Goal: Task Accomplishment & Management: Manage account settings

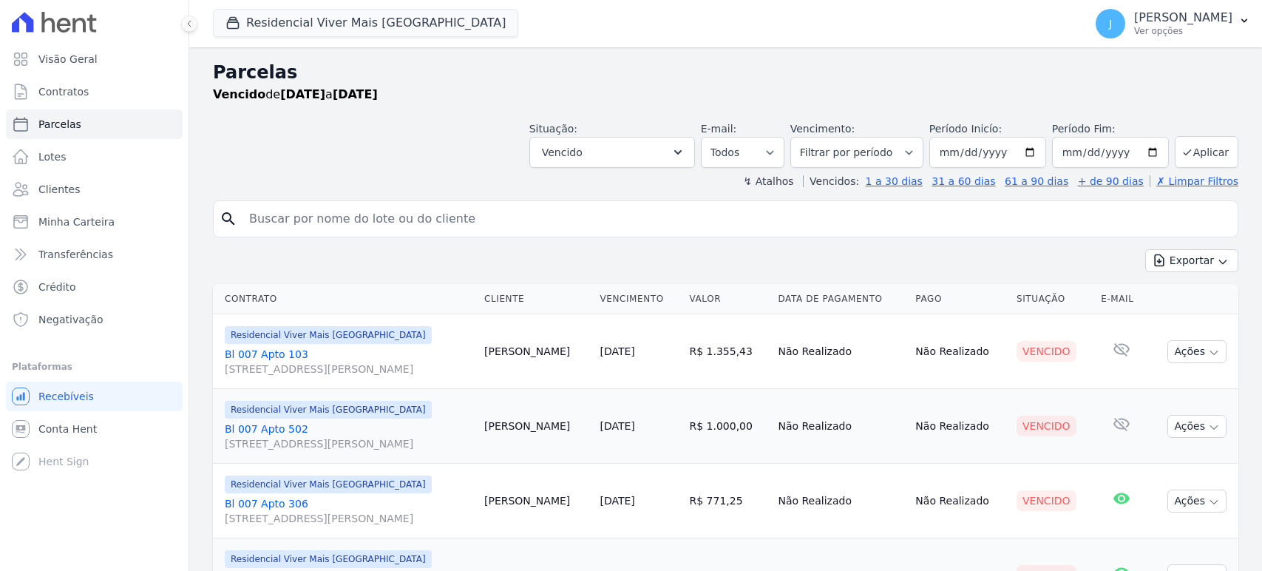
select select
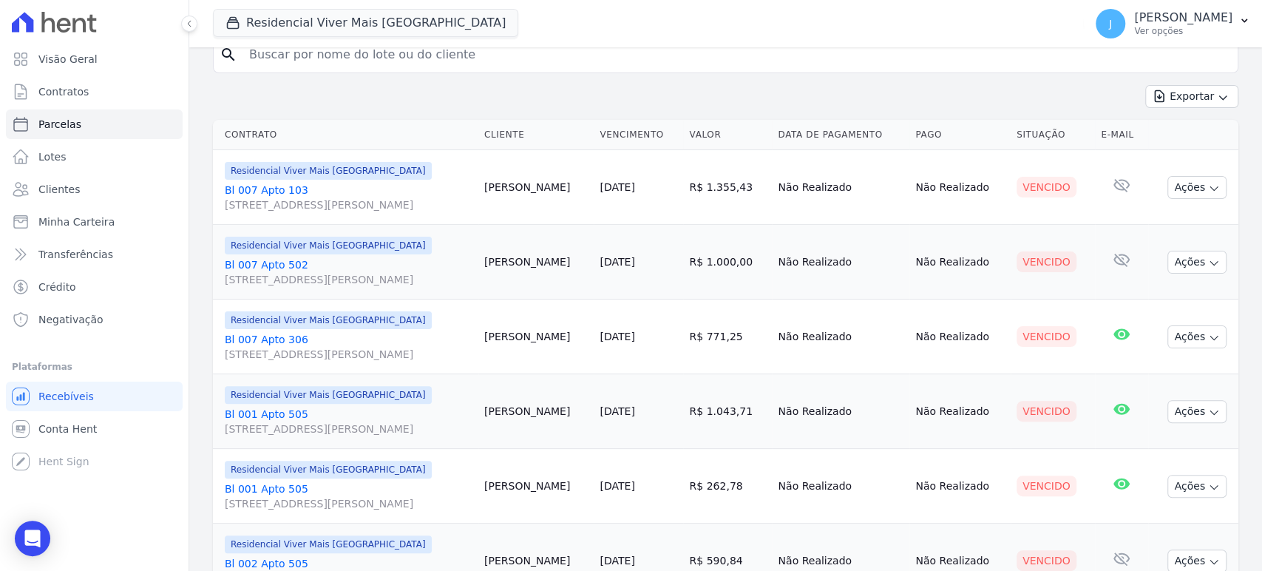
scroll to position [328, 0]
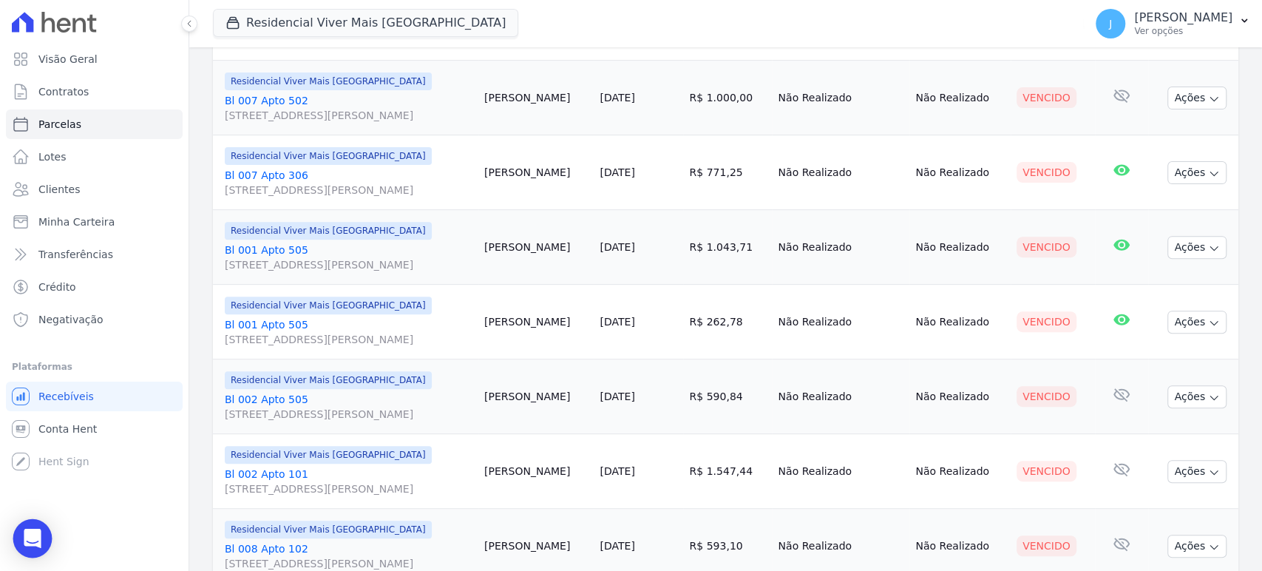
click at [21, 541] on div "Open Intercom Messenger" at bounding box center [32, 538] width 39 height 39
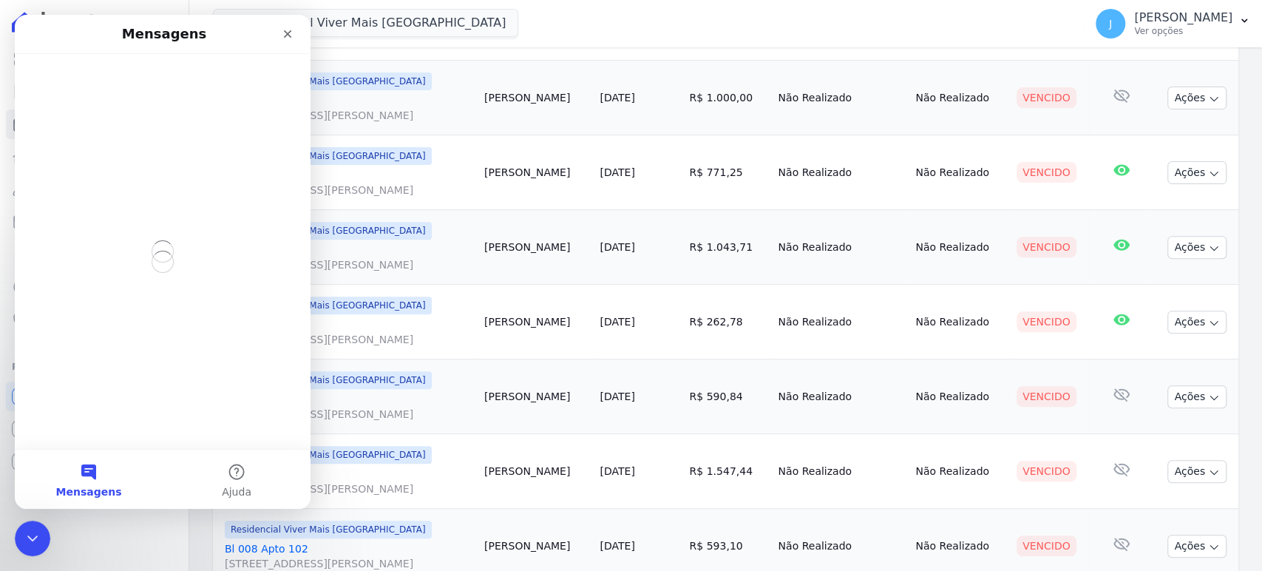
scroll to position [0, 0]
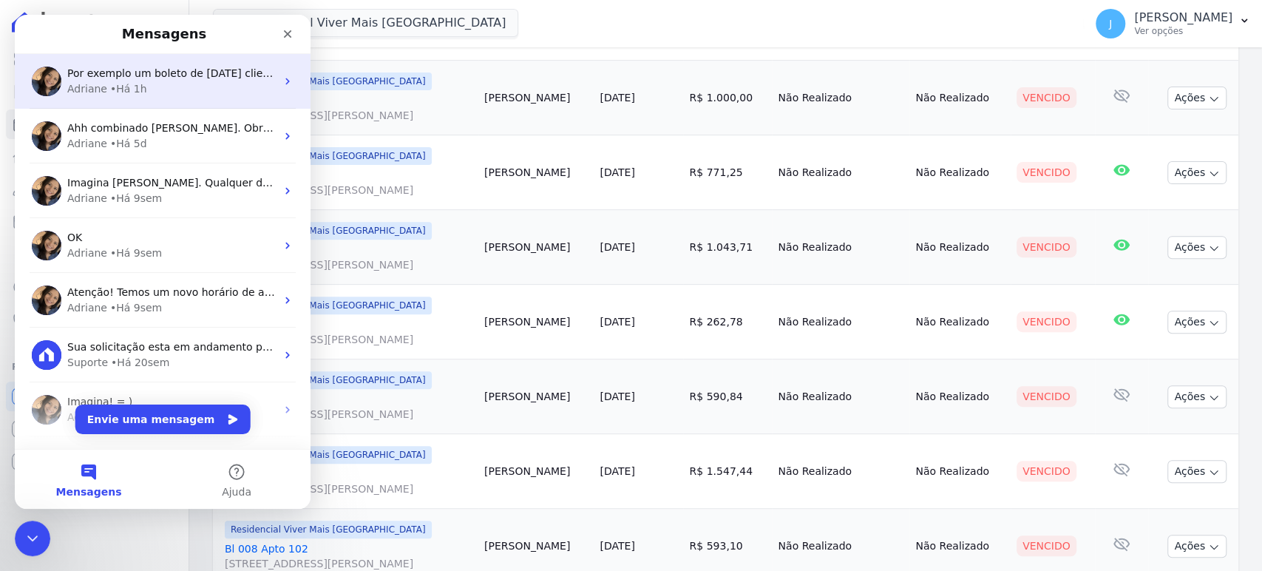
click at [166, 81] on div "Adriane • Há 1h" at bounding box center [171, 89] width 209 height 16
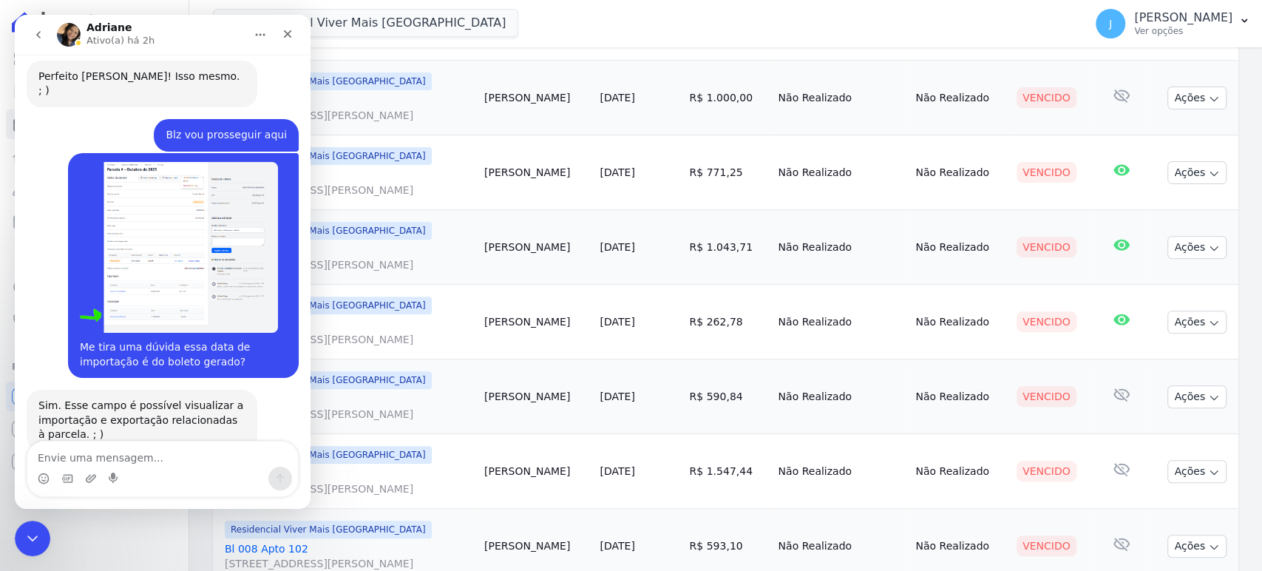
scroll to position [3108, 0]
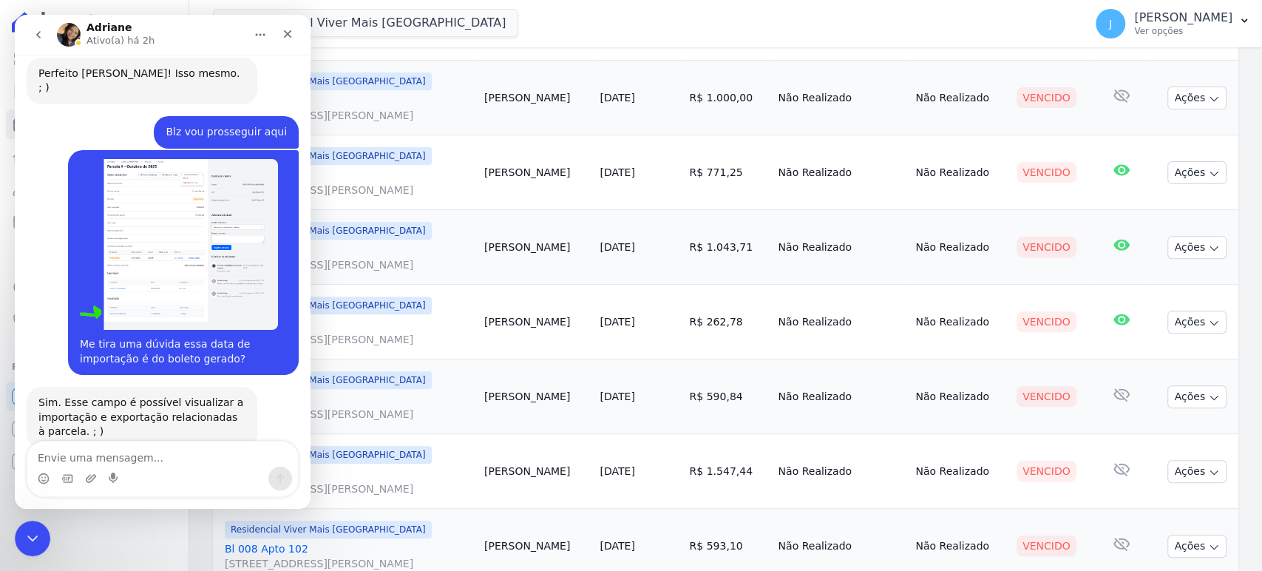
click at [156, 453] on textarea "Envie uma mensagem..." at bounding box center [162, 454] width 271 height 25
drag, startPoint x: 166, startPoint y: 458, endPoint x: 413, endPoint y: 430, distance: 248.5
click at [166, 458] on textarea "Envie uma mensagem..." at bounding box center [162, 454] width 271 height 25
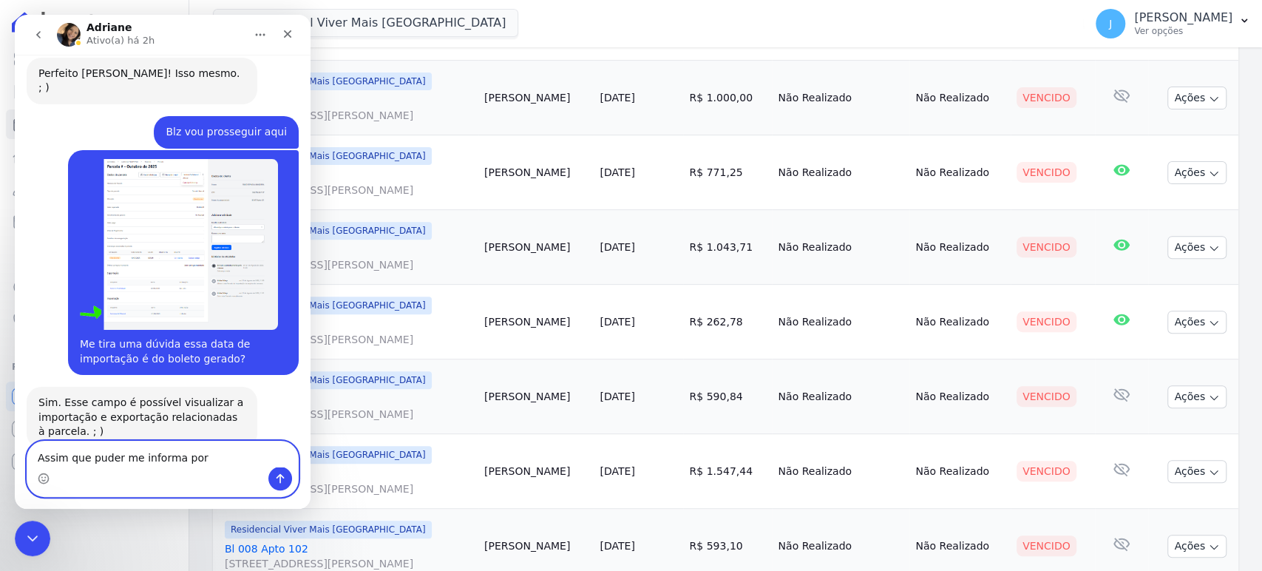
type textarea "Assim que puder me informa por favor"
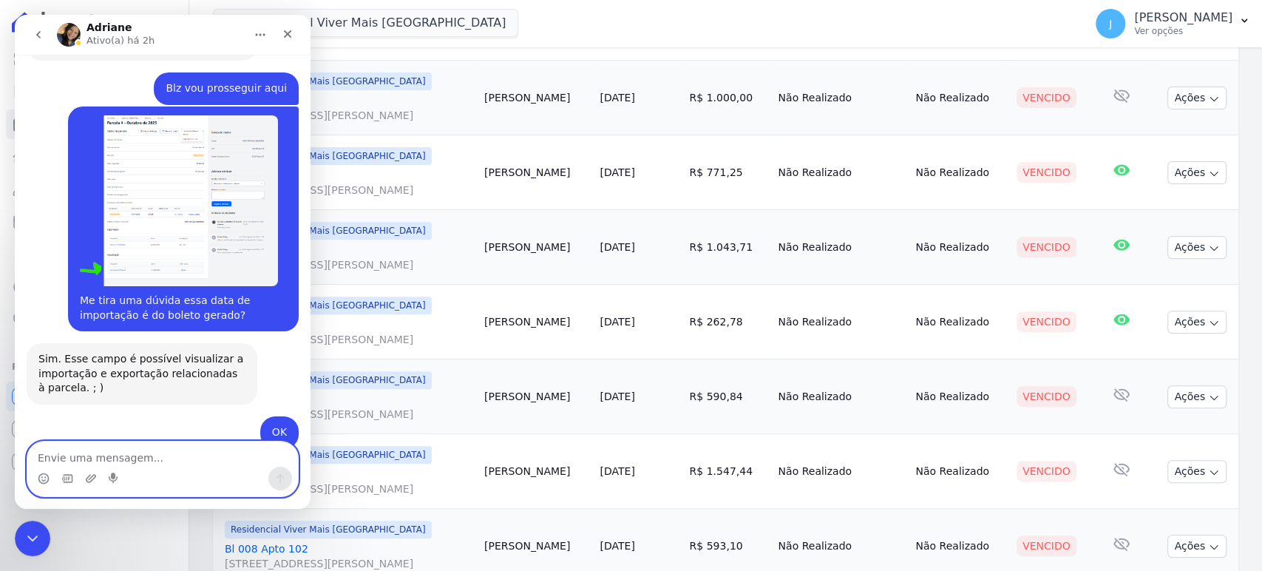
scroll to position [3153, 0]
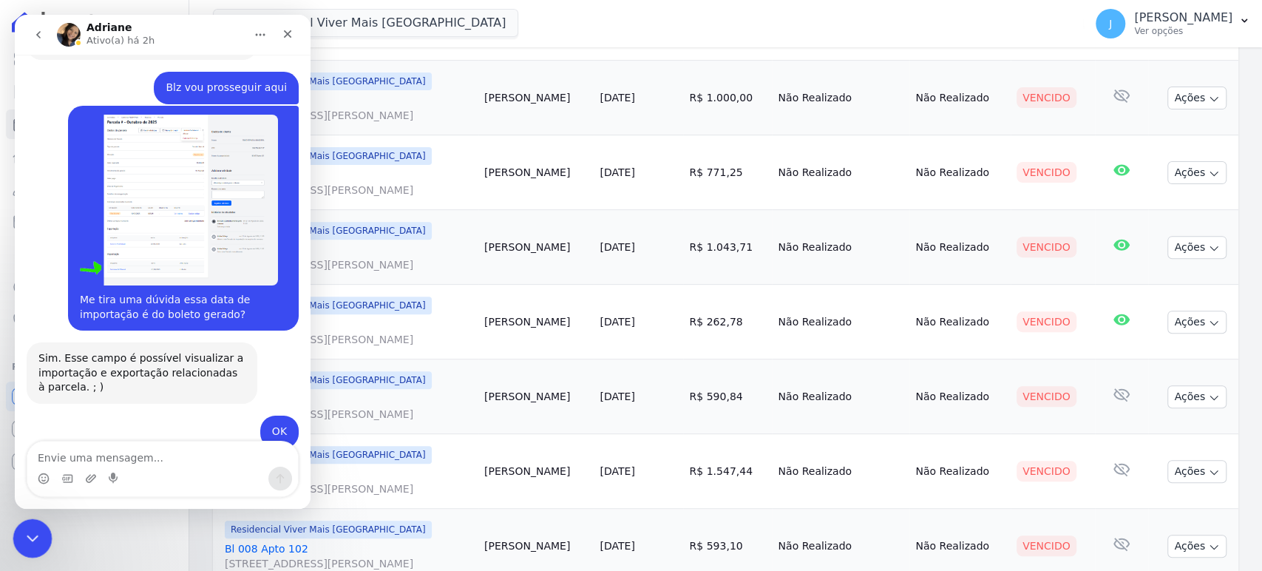
drag, startPoint x: 24, startPoint y: 530, endPoint x: 818, endPoint y: 995, distance: 920.5
click at [22, 527] on icon "Encerramento do Messenger da Intercom" at bounding box center [30, 536] width 18 height 18
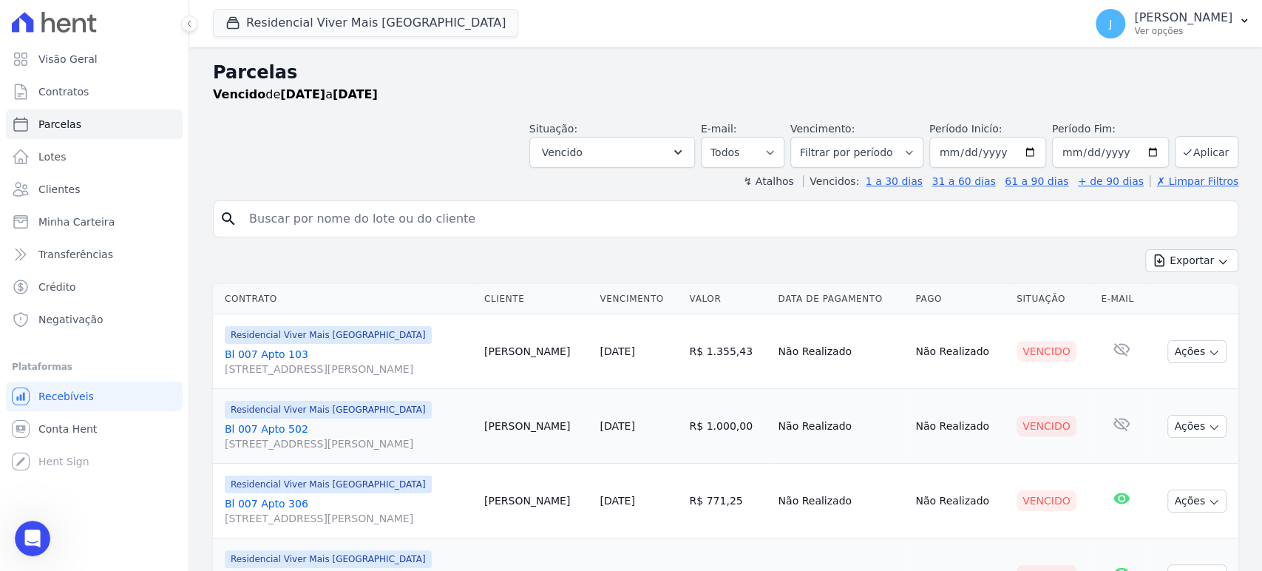
scroll to position [82, 0]
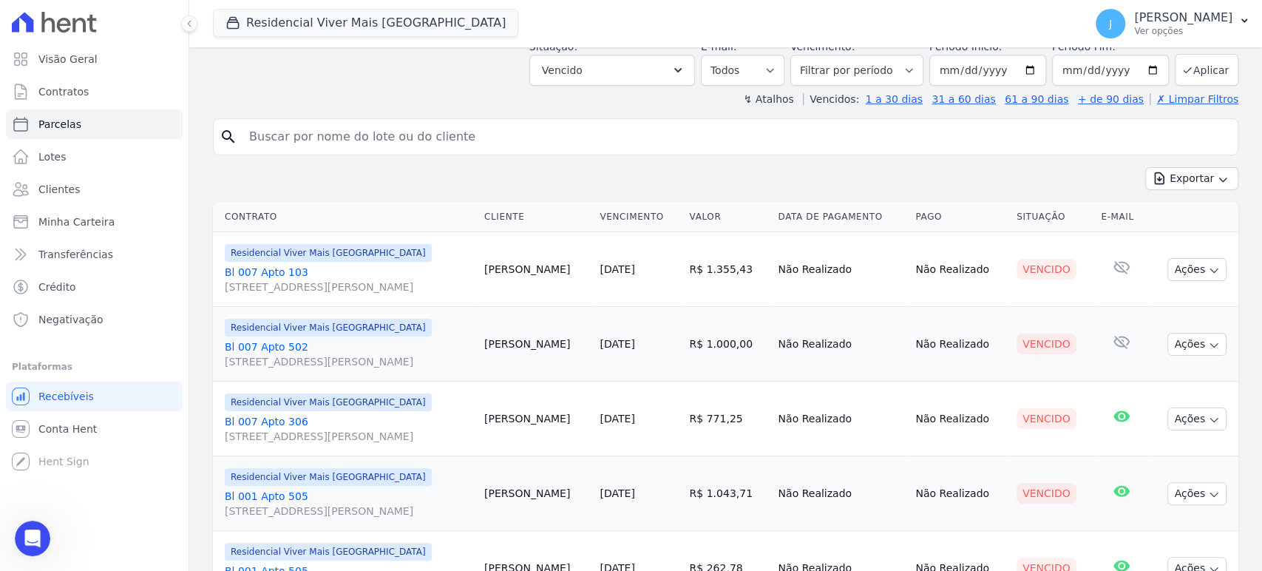
click at [322, 283] on span "[STREET_ADDRESS][PERSON_NAME]" at bounding box center [349, 287] width 248 height 15
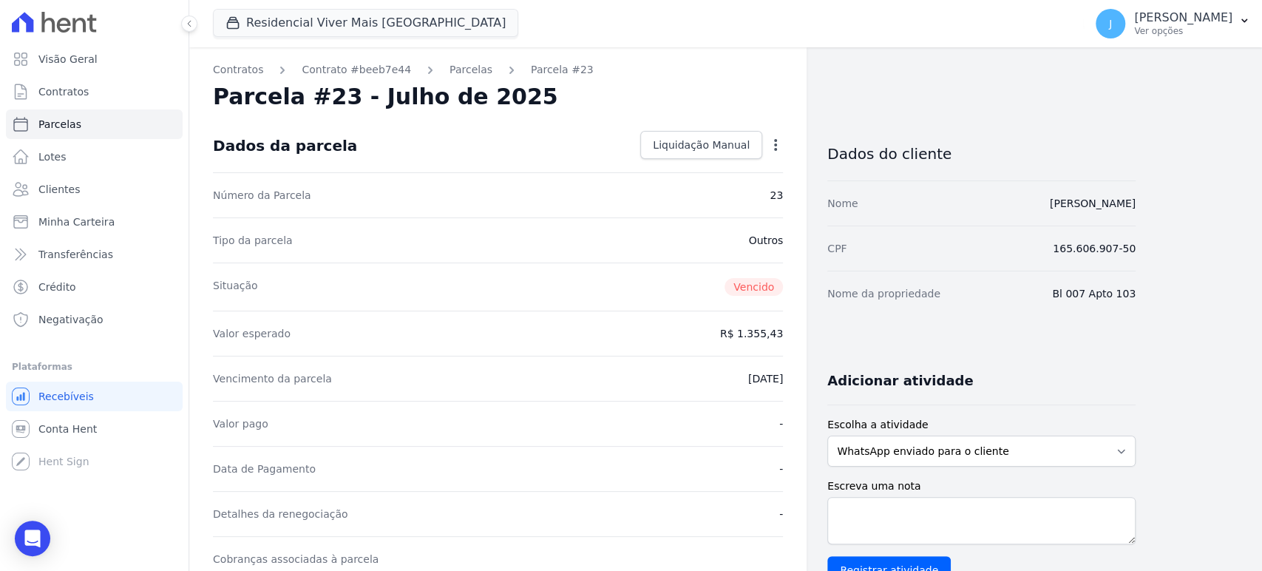
select select
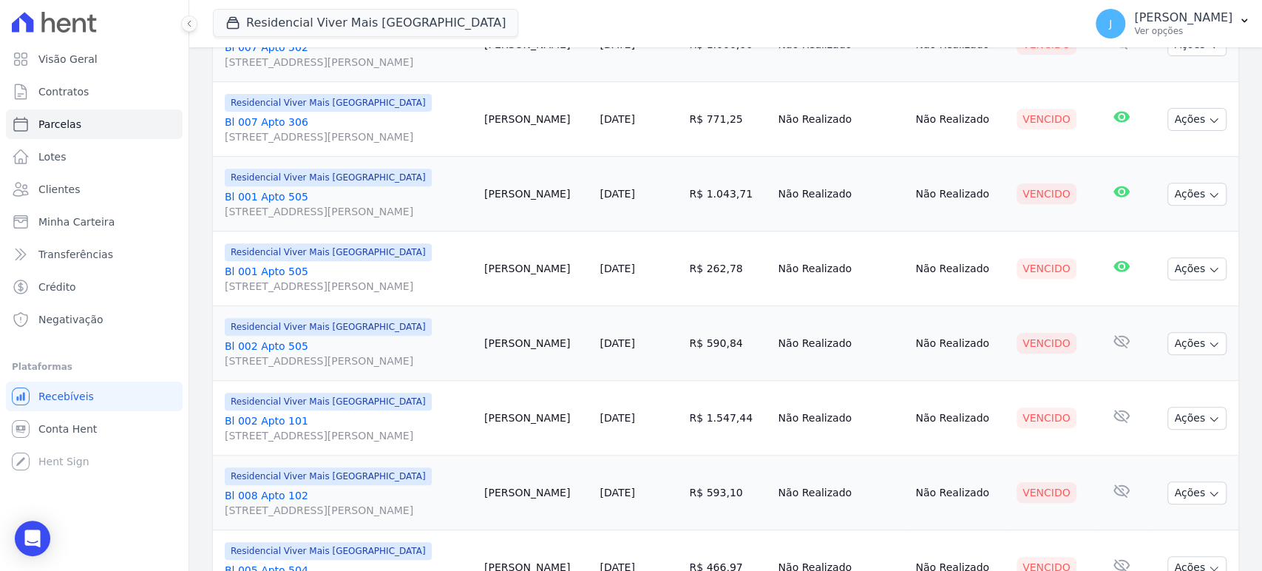
scroll to position [410, 0]
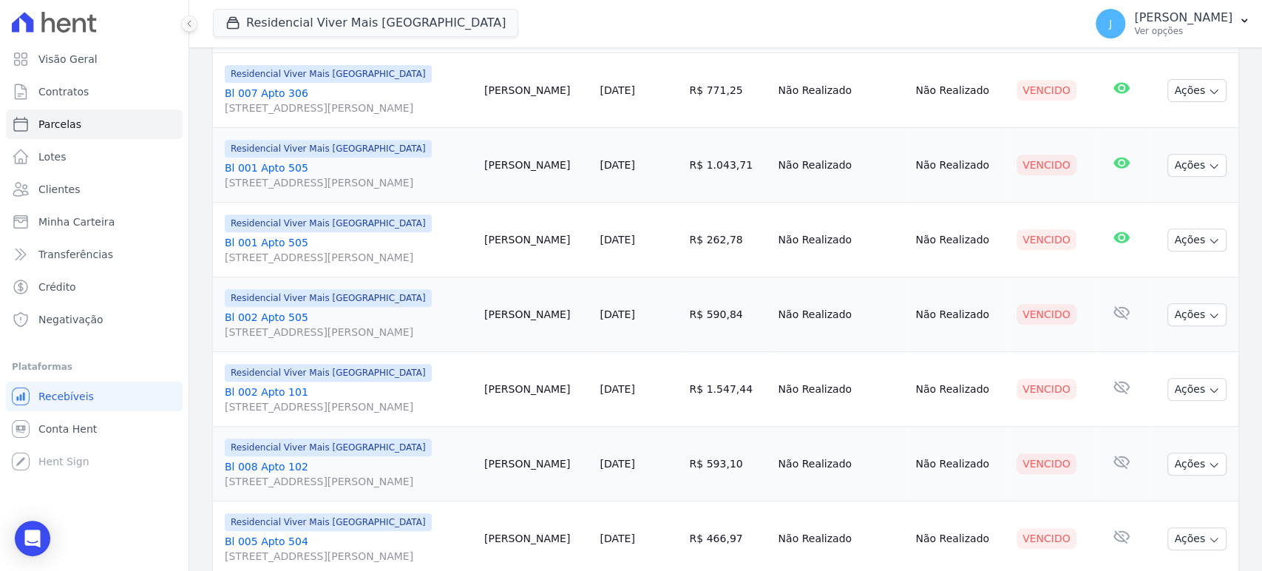
click at [310, 406] on span "[STREET_ADDRESS][PERSON_NAME]" at bounding box center [349, 406] width 248 height 15
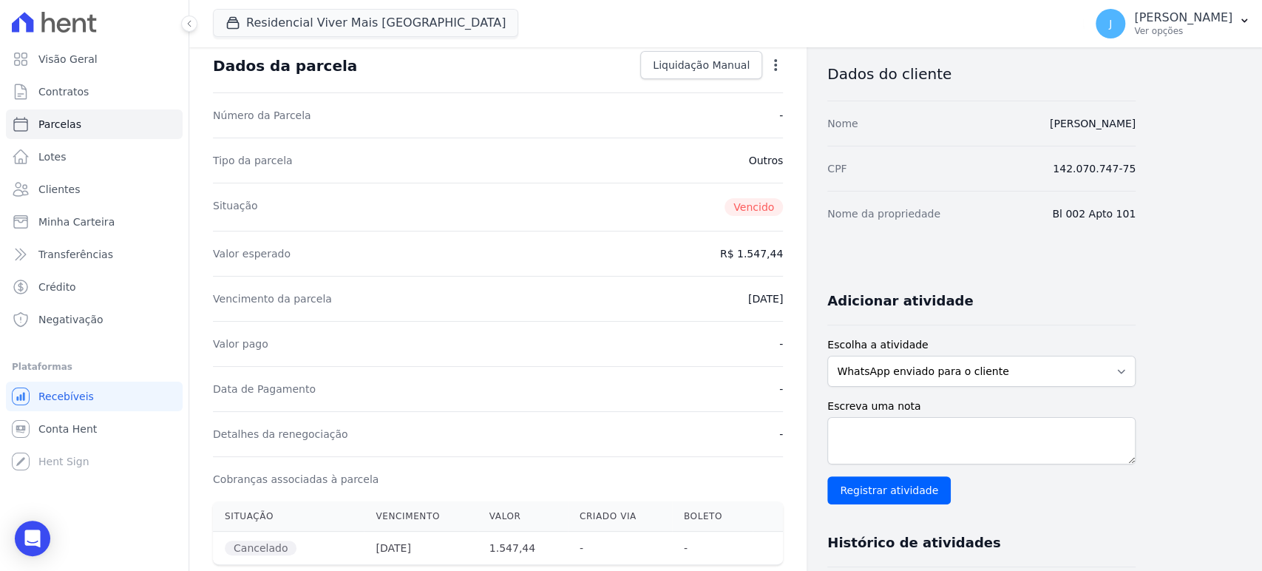
scroll to position [164, 0]
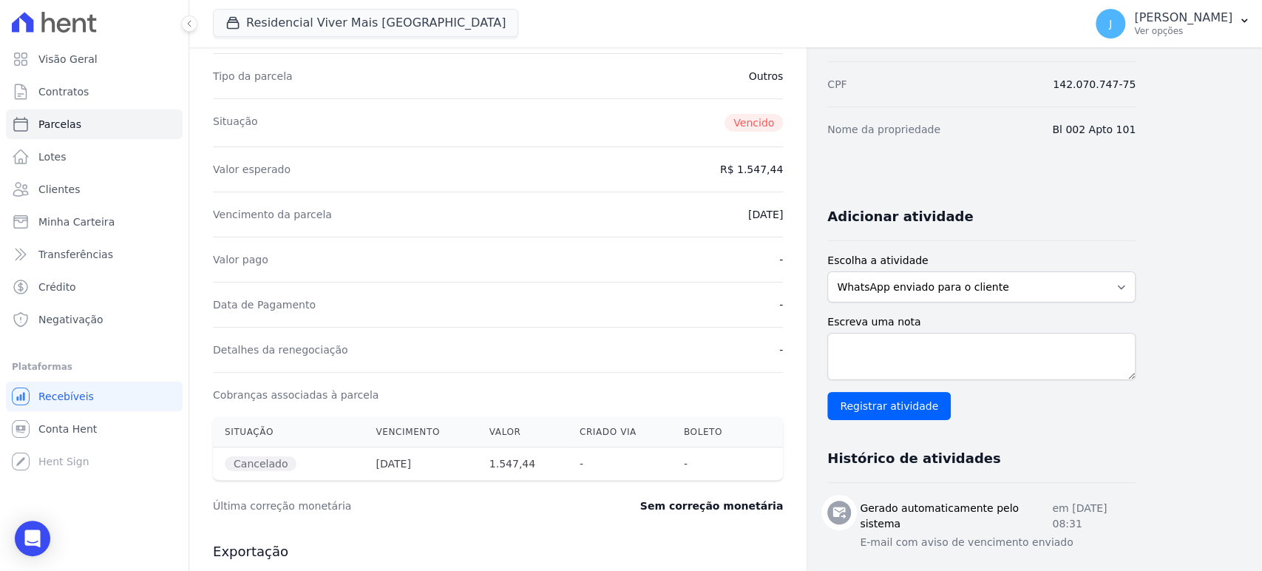
select select
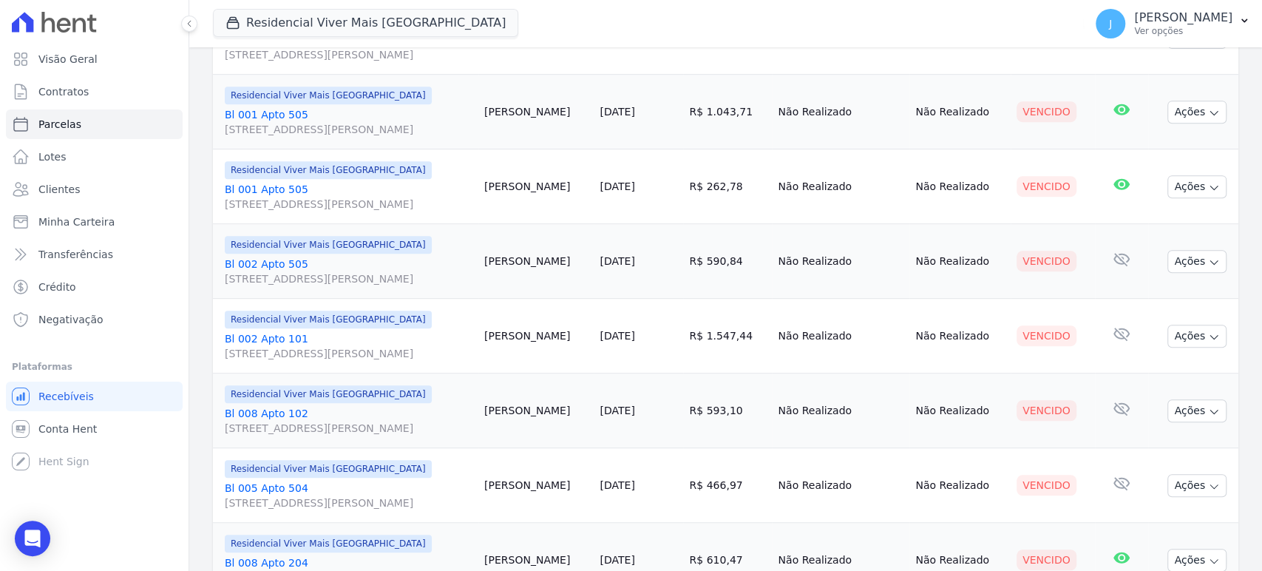
scroll to position [493, 0]
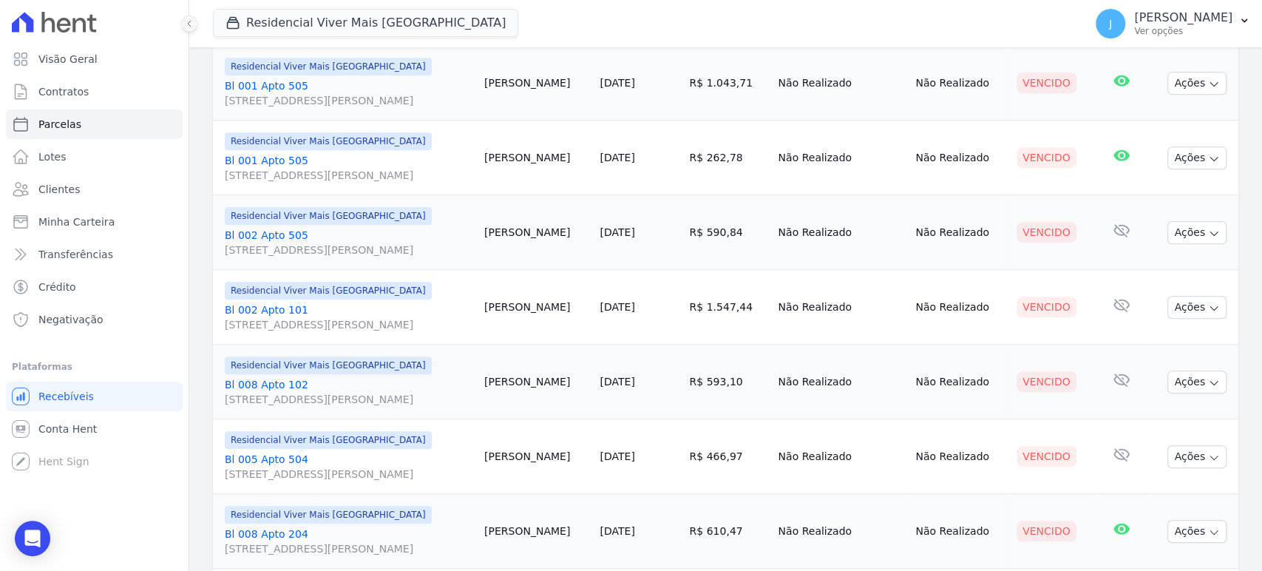
click at [313, 396] on span "[STREET_ADDRESS][PERSON_NAME]" at bounding box center [349, 399] width 248 height 15
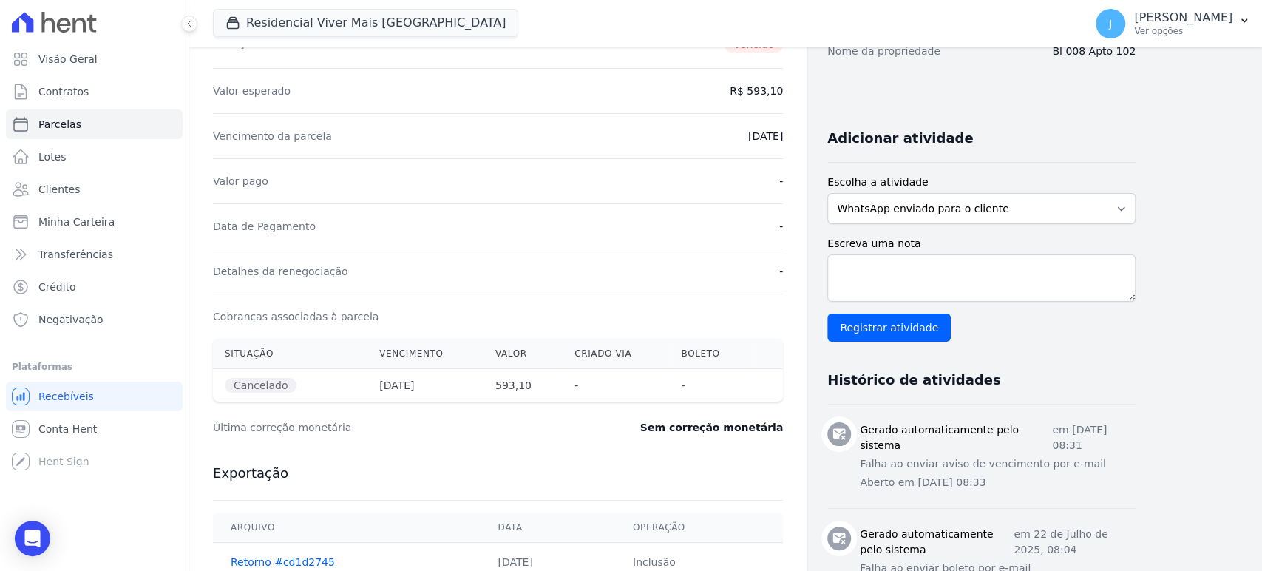
scroll to position [246, 0]
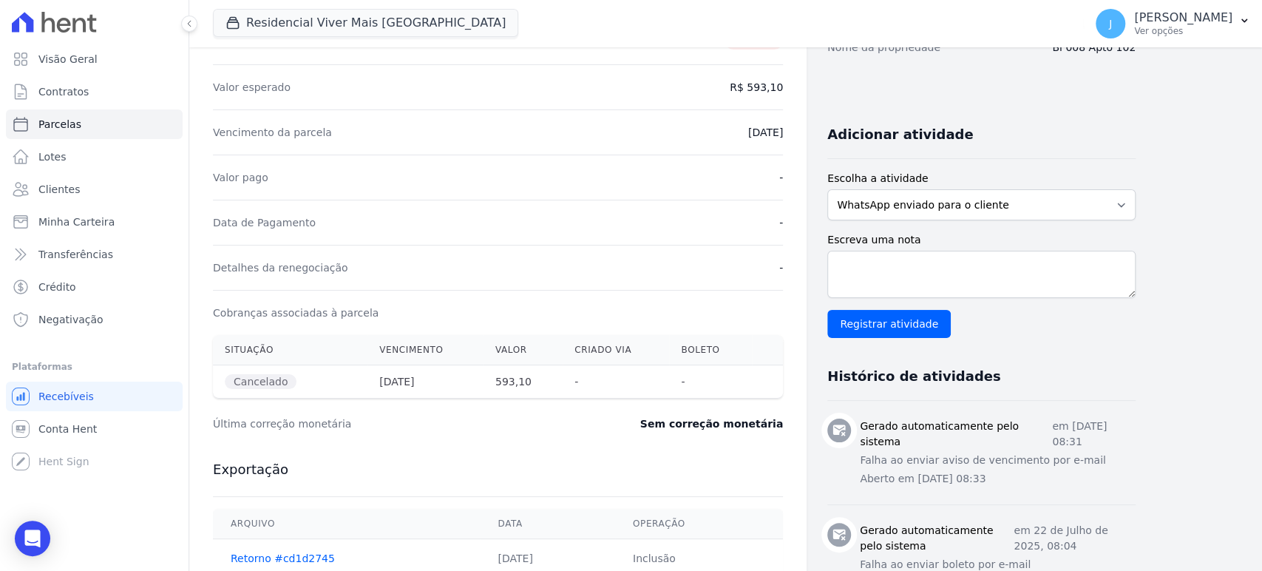
select select
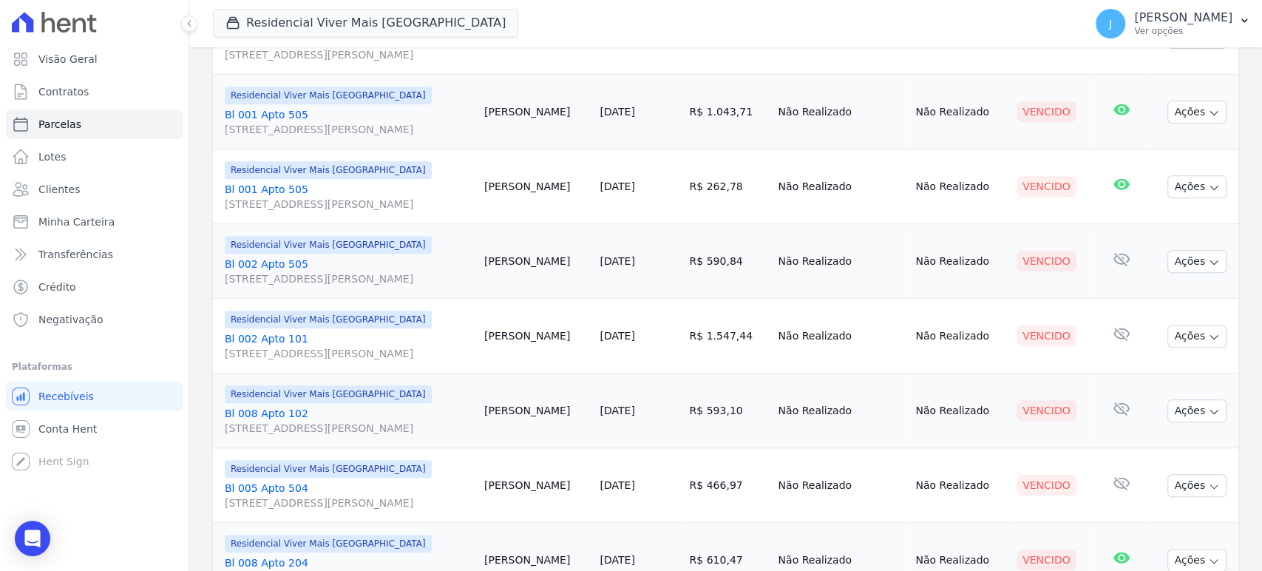
scroll to position [493, 0]
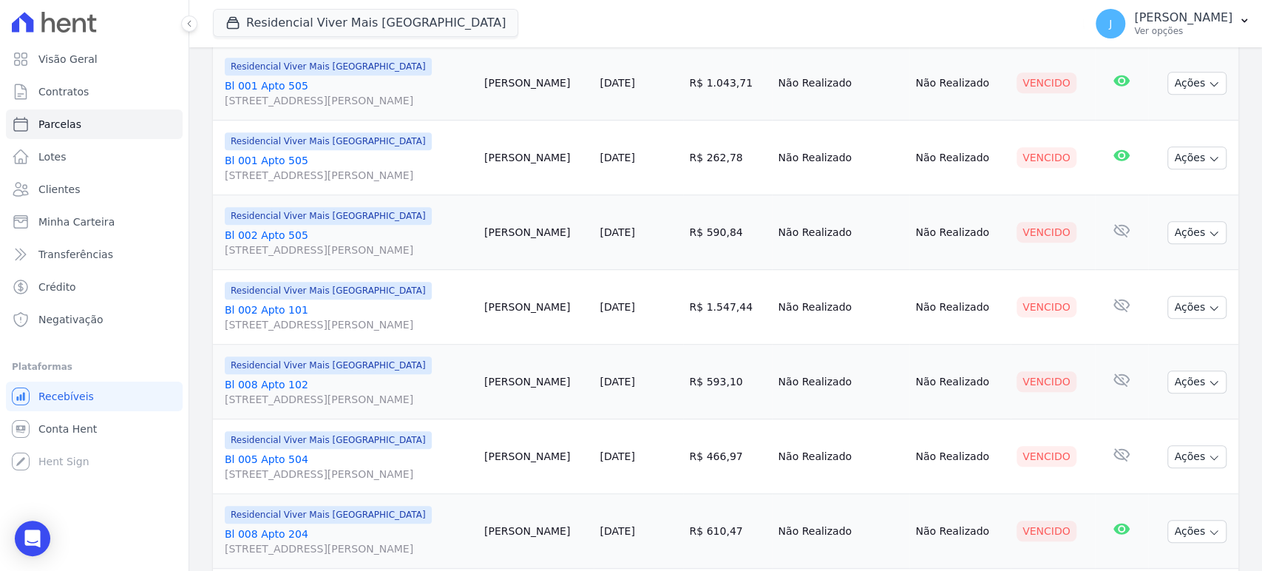
click at [314, 467] on span "[STREET_ADDRESS][PERSON_NAME]" at bounding box center [349, 474] width 248 height 15
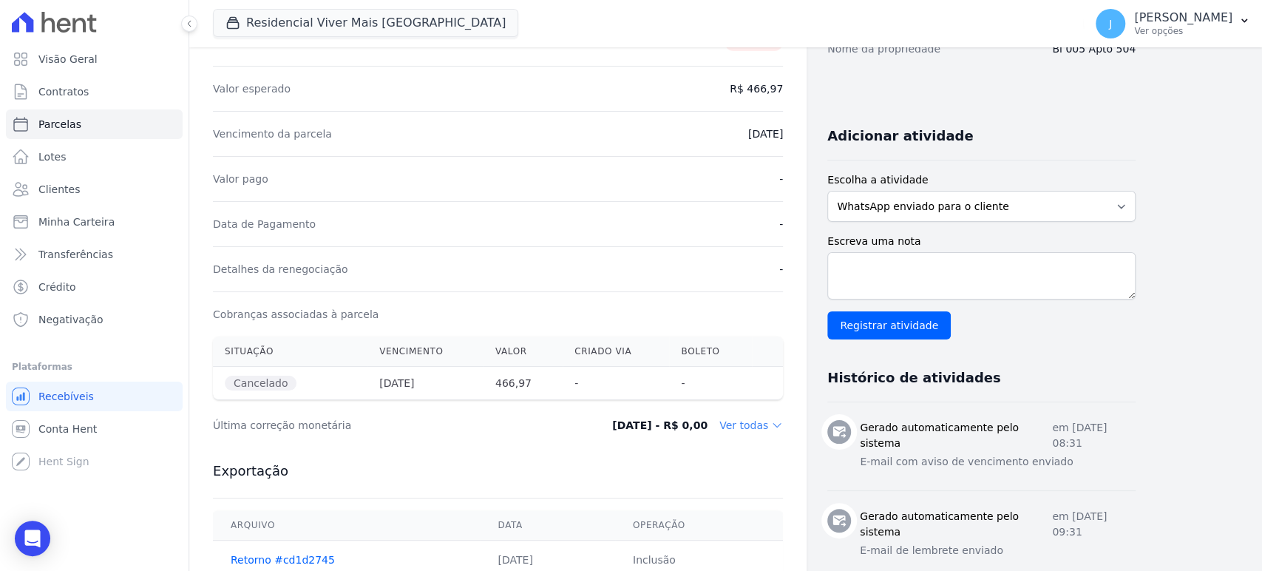
scroll to position [246, 0]
select select
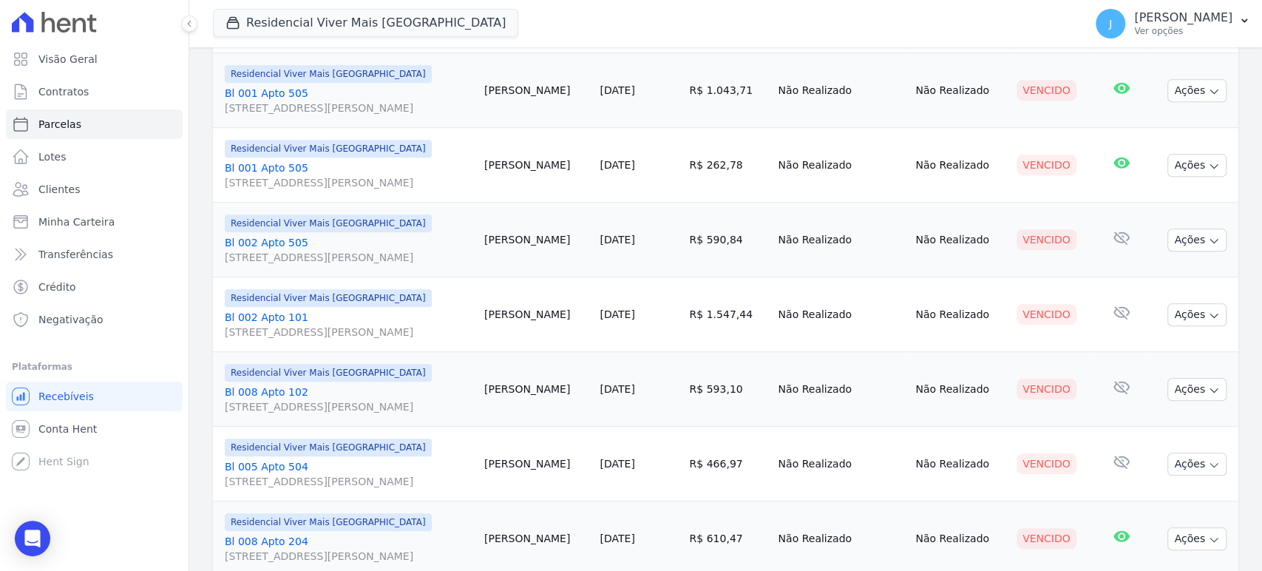
scroll to position [575, 0]
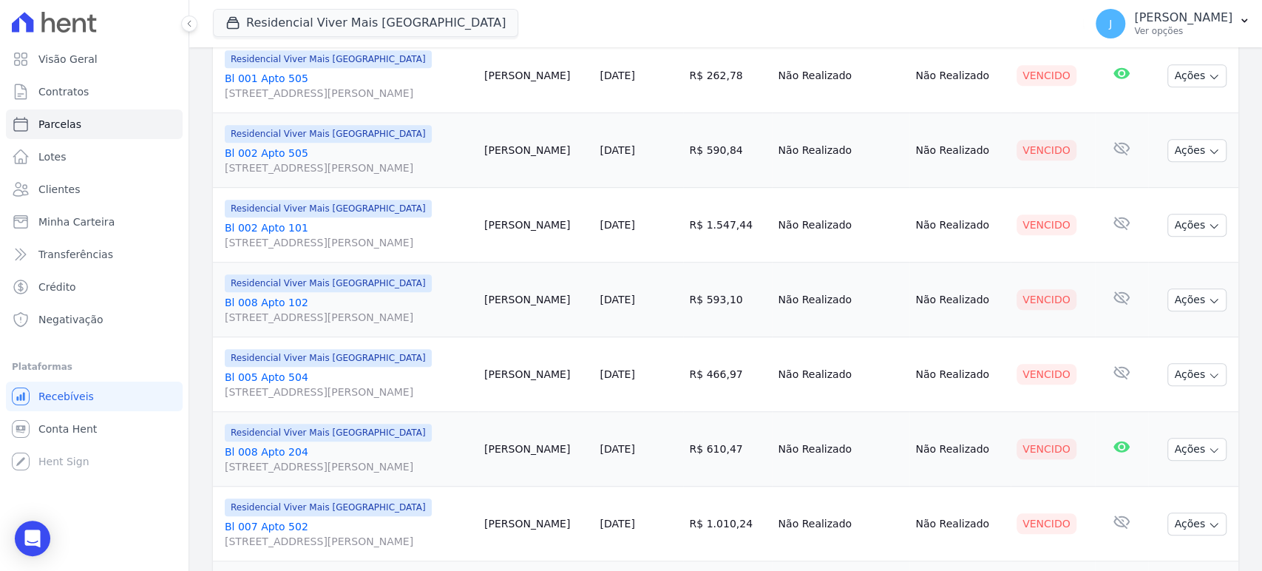
click at [358, 464] on span "[STREET_ADDRESS][PERSON_NAME]" at bounding box center [349, 466] width 248 height 15
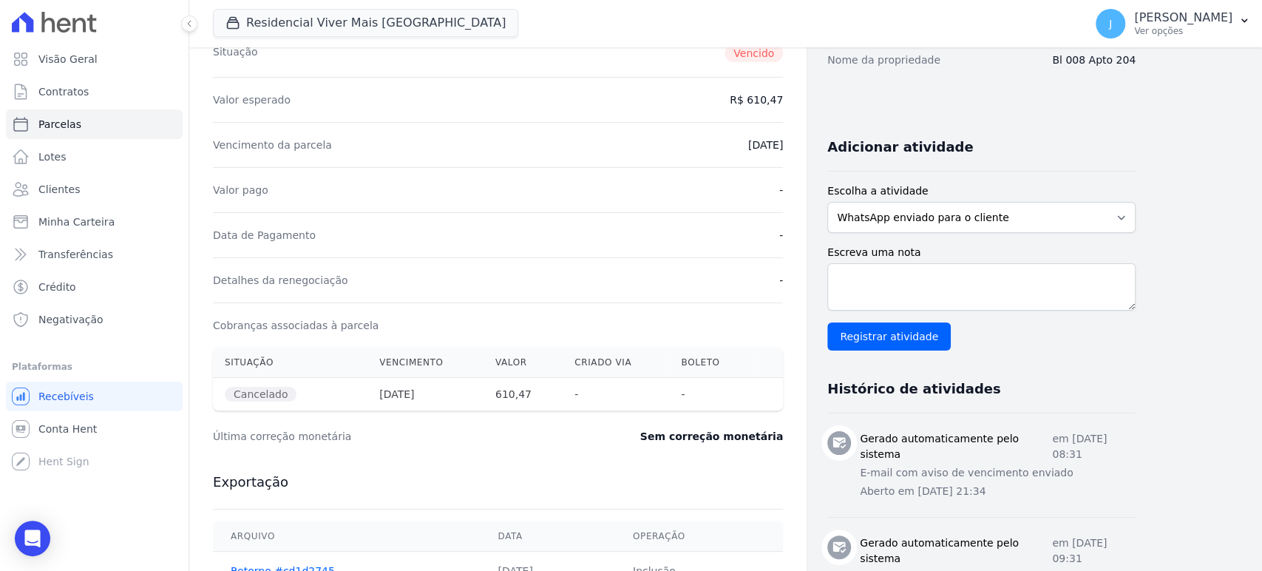
scroll to position [246, 0]
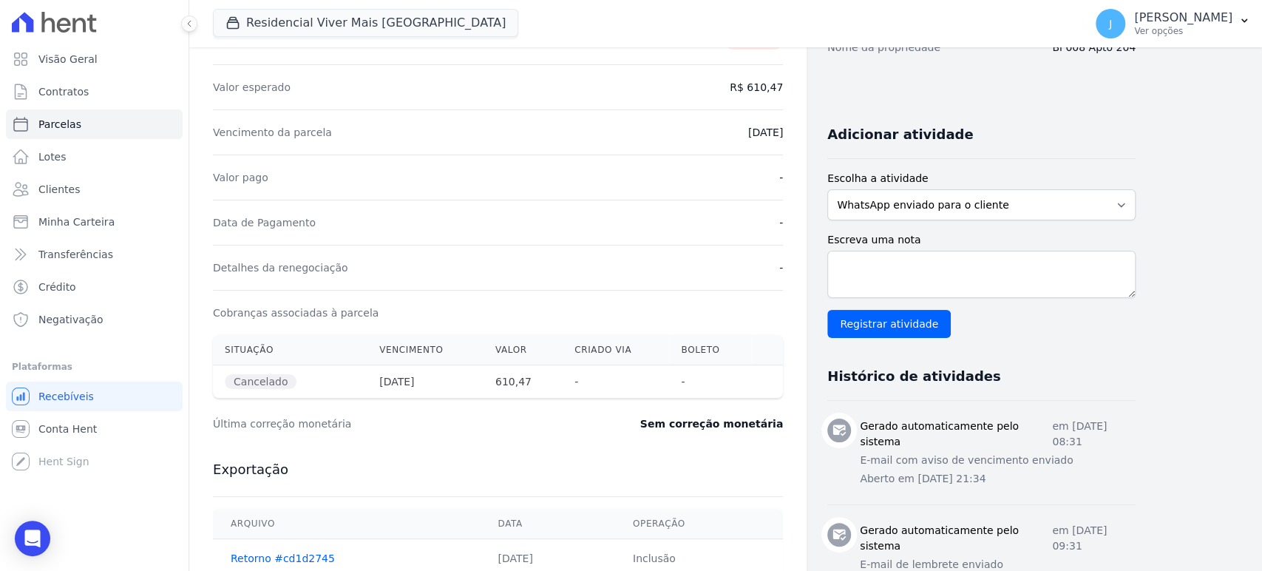
select select
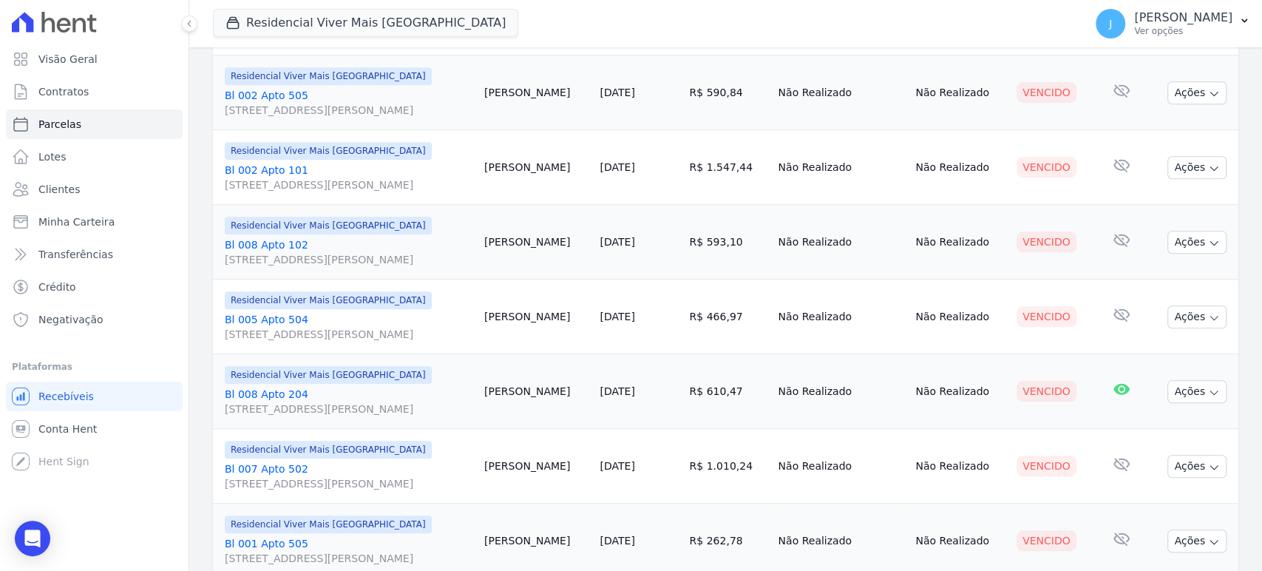
scroll to position [657, 0]
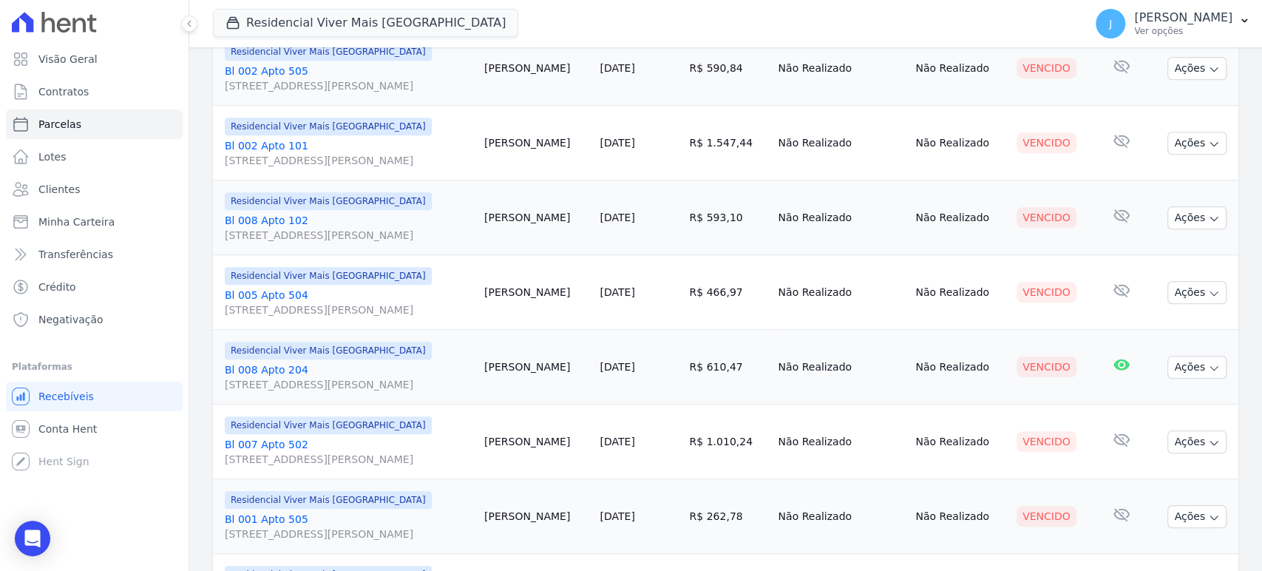
click at [302, 382] on span "[STREET_ADDRESS][PERSON_NAME]" at bounding box center [349, 384] width 248 height 15
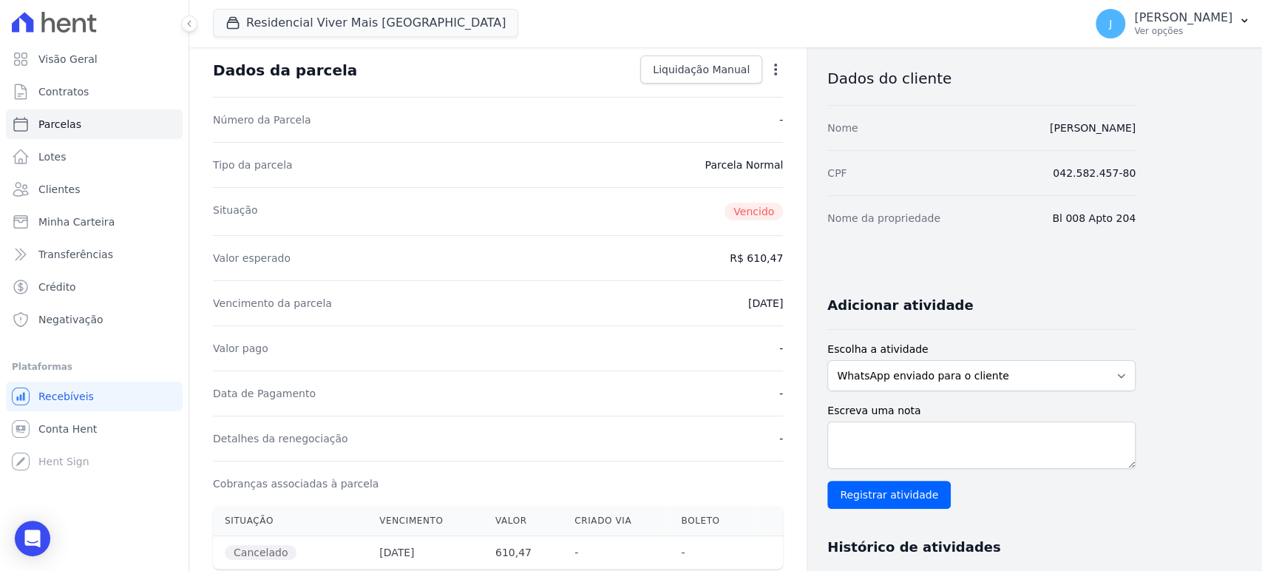
scroll to position [328, 0]
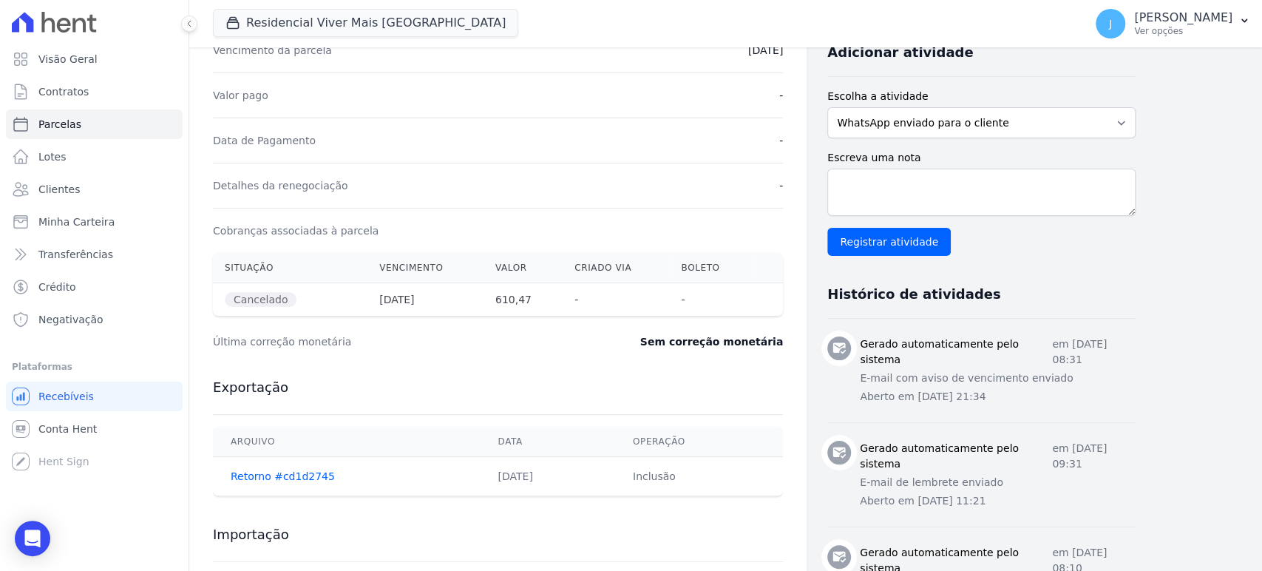
select select
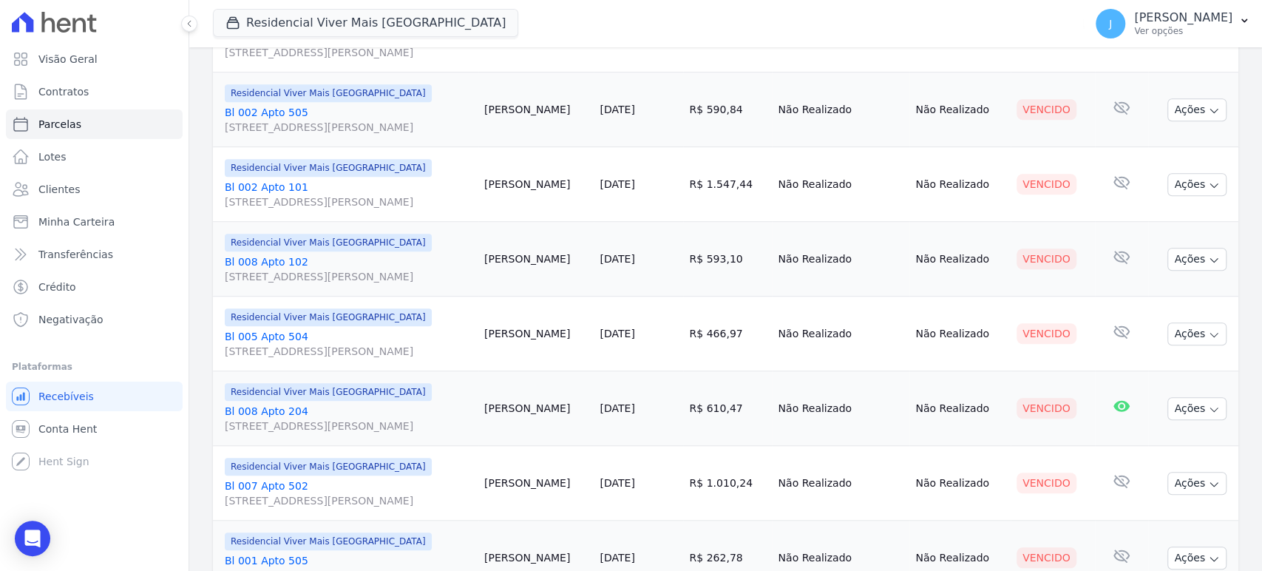
scroll to position [657, 0]
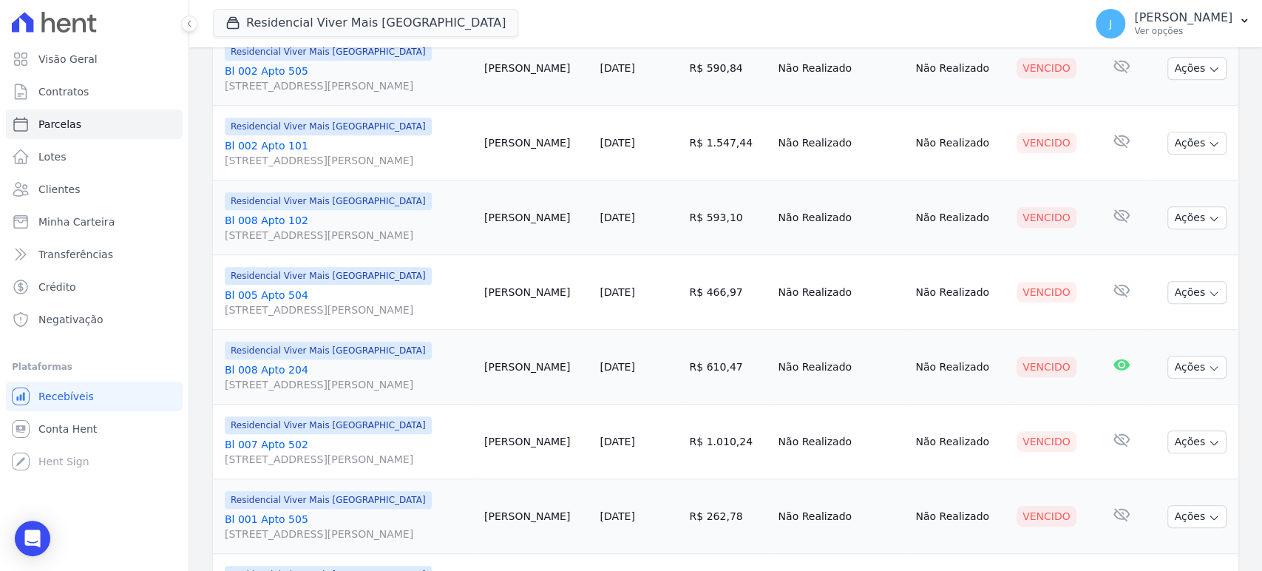
click at [308, 454] on span "[STREET_ADDRESS][PERSON_NAME]" at bounding box center [349, 459] width 248 height 15
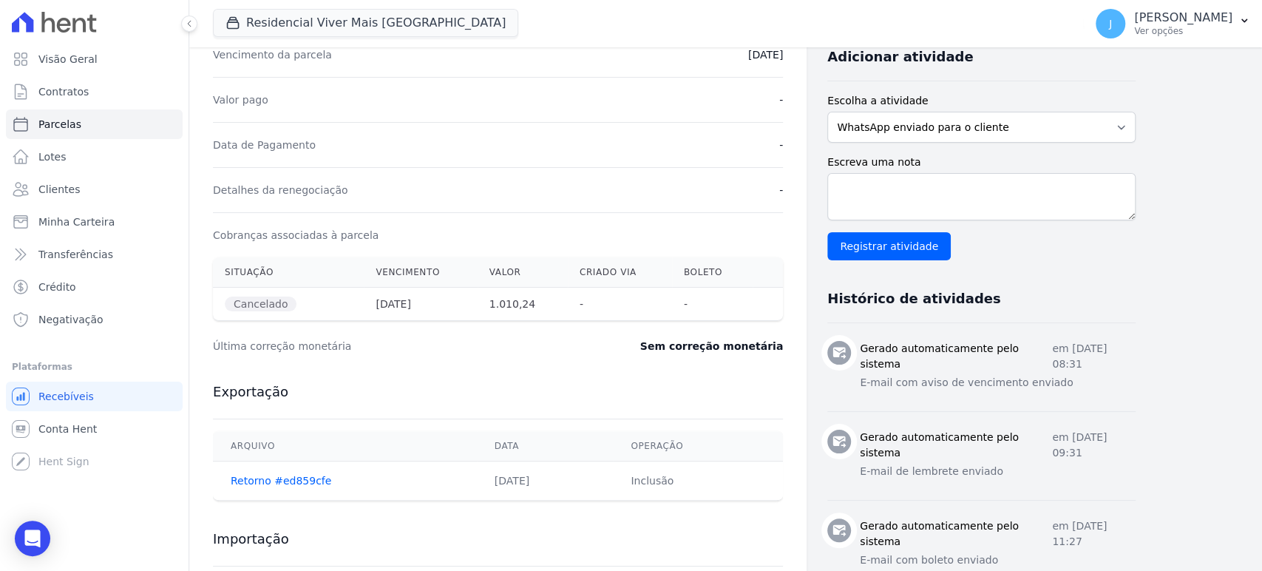
scroll to position [328, 0]
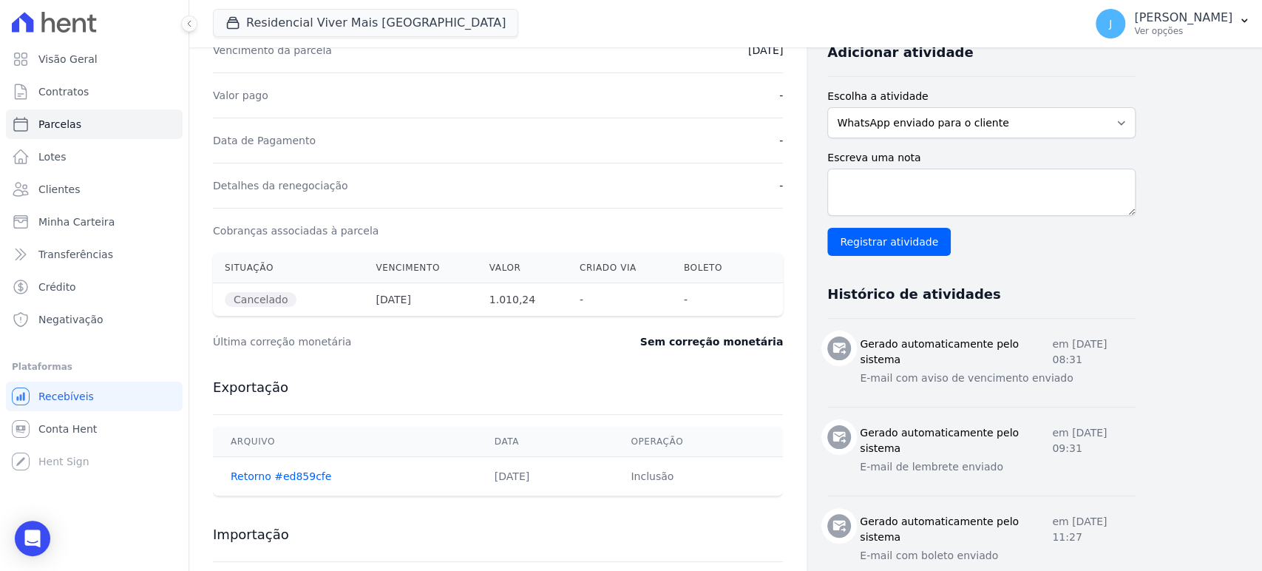
select select
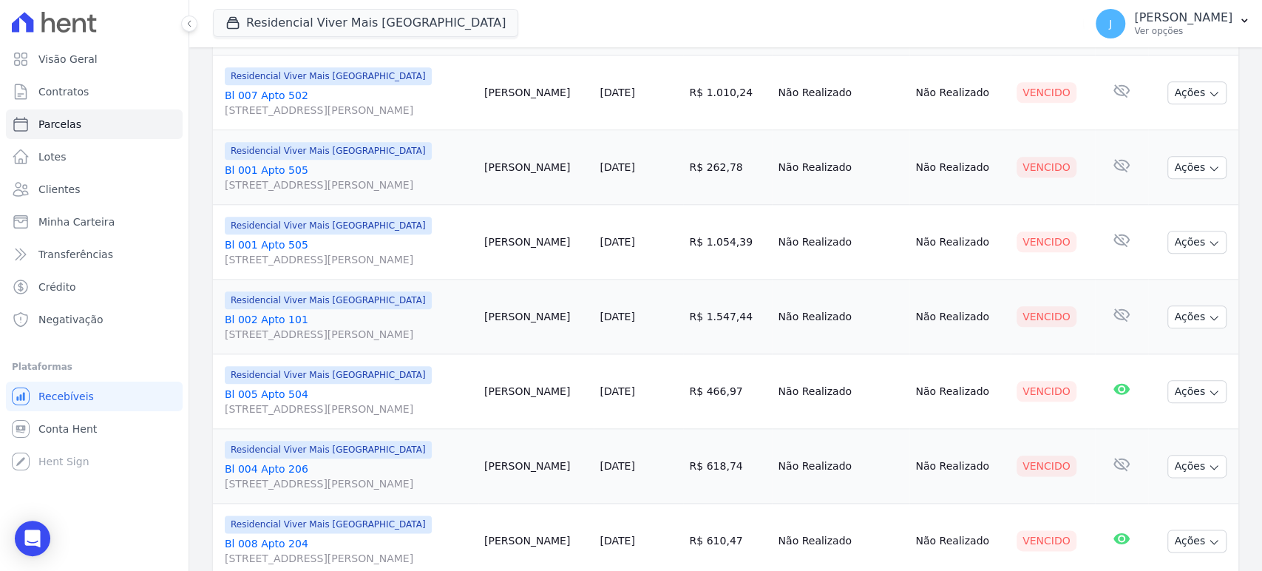
scroll to position [1055, 0]
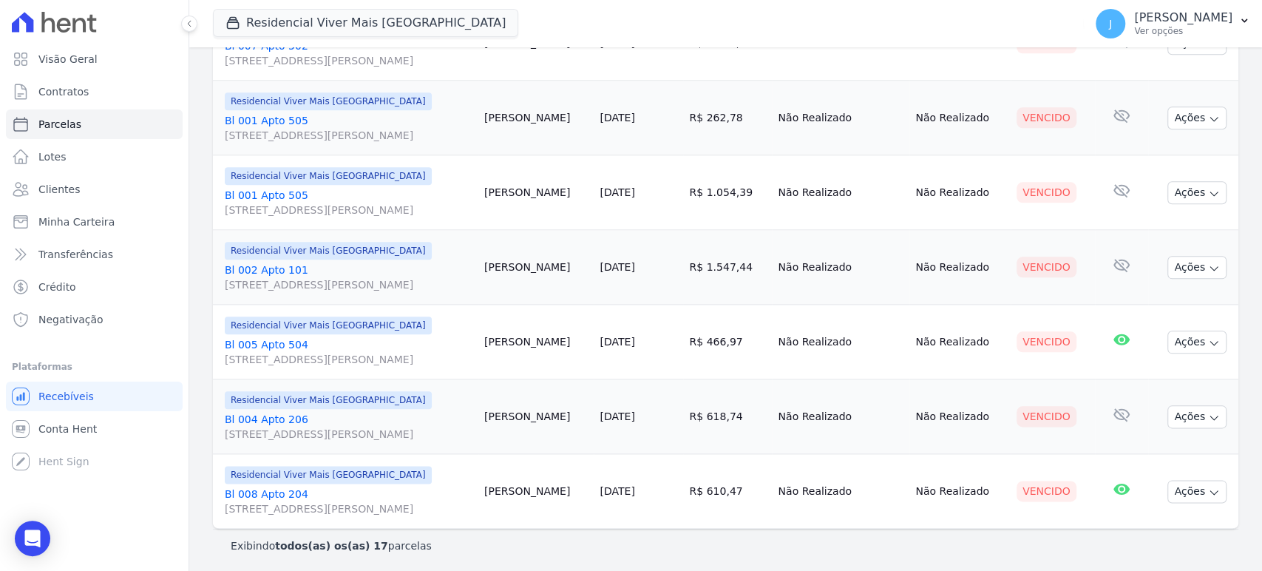
click at [325, 430] on span "[STREET_ADDRESS][PERSON_NAME]" at bounding box center [349, 434] width 248 height 15
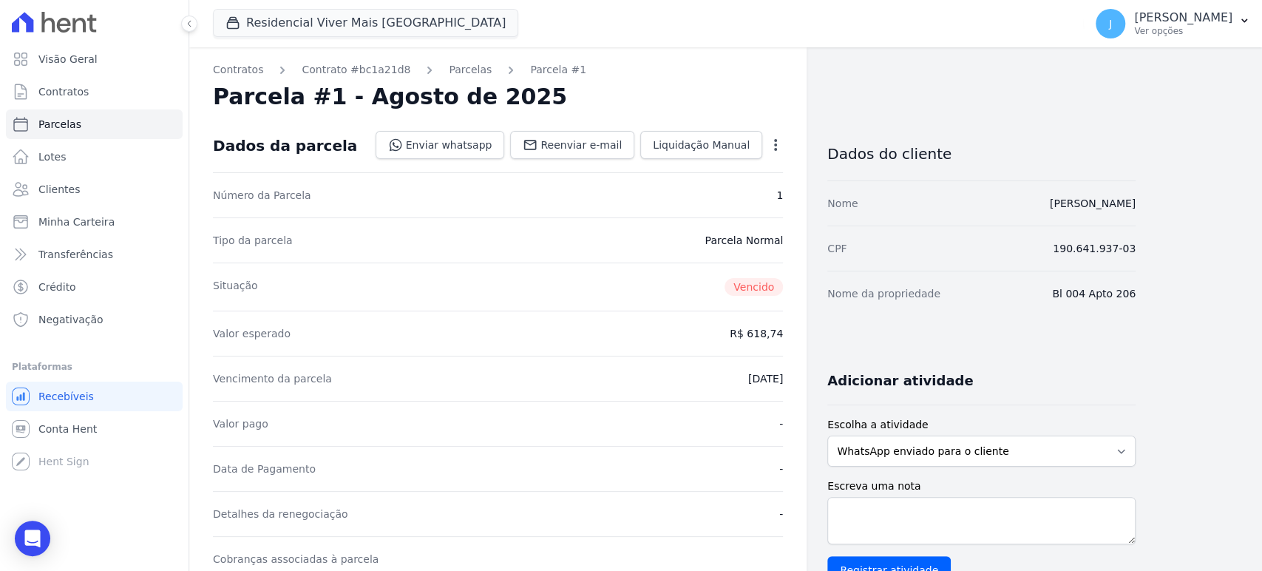
click at [774, 141] on icon "button" at bounding box center [775, 145] width 15 height 15
click at [706, 192] on link "Cancelar Cobrança" at bounding box center [712, 191] width 130 height 27
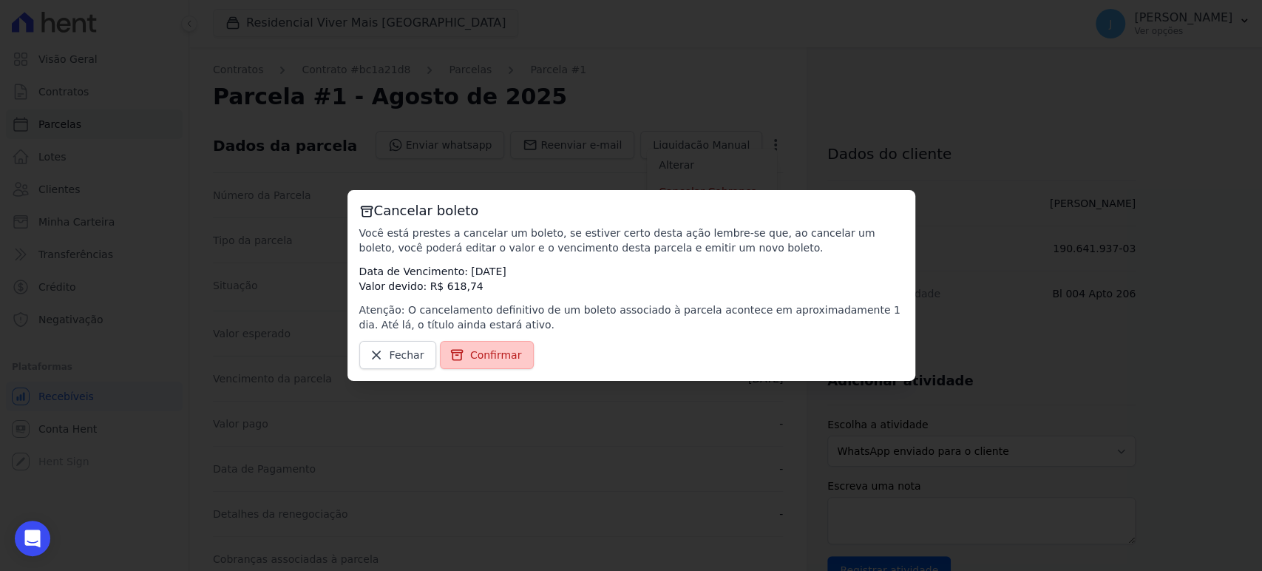
click at [473, 359] on span "Confirmar" at bounding box center [496, 355] width 52 height 15
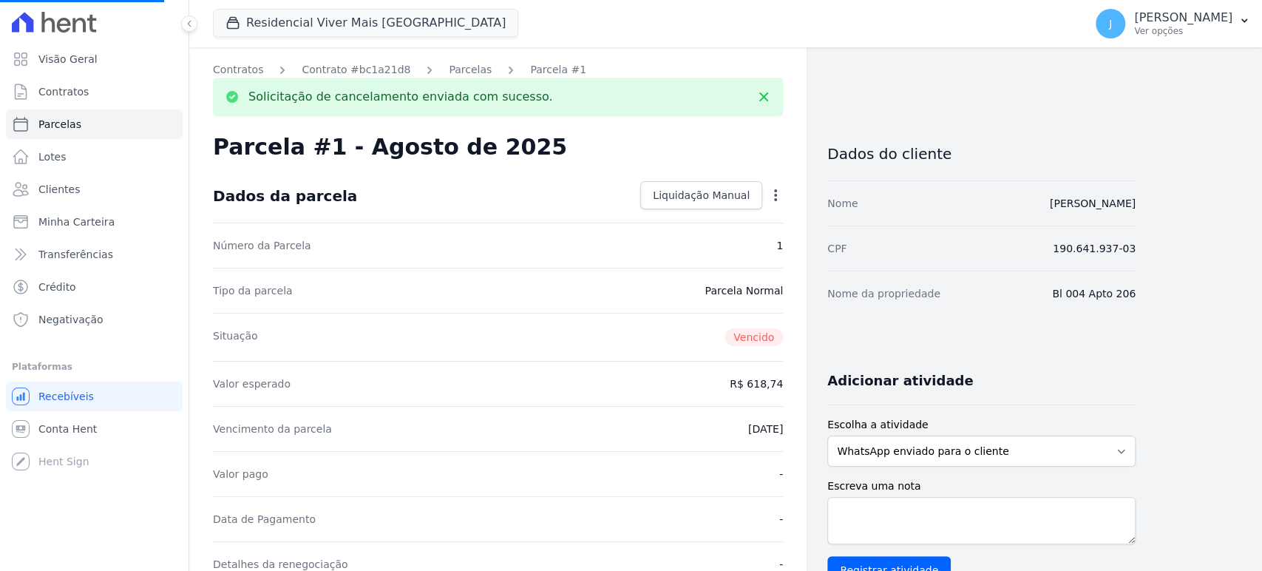
select select
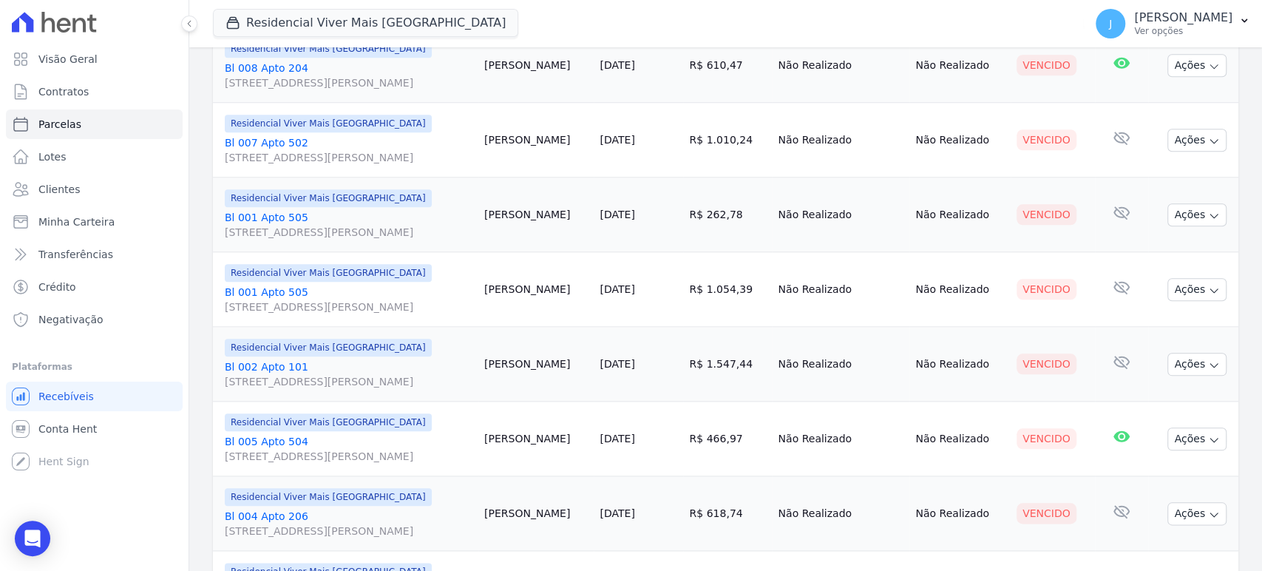
scroll to position [1055, 0]
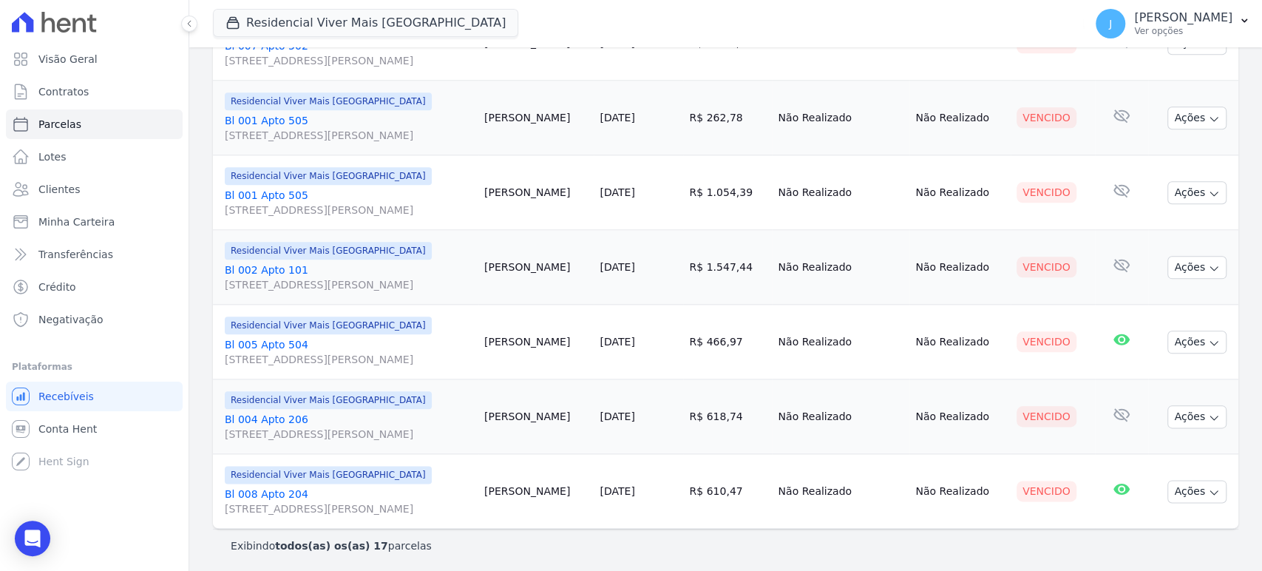
click at [347, 505] on span "[STREET_ADDRESS][PERSON_NAME]" at bounding box center [349, 508] width 248 height 15
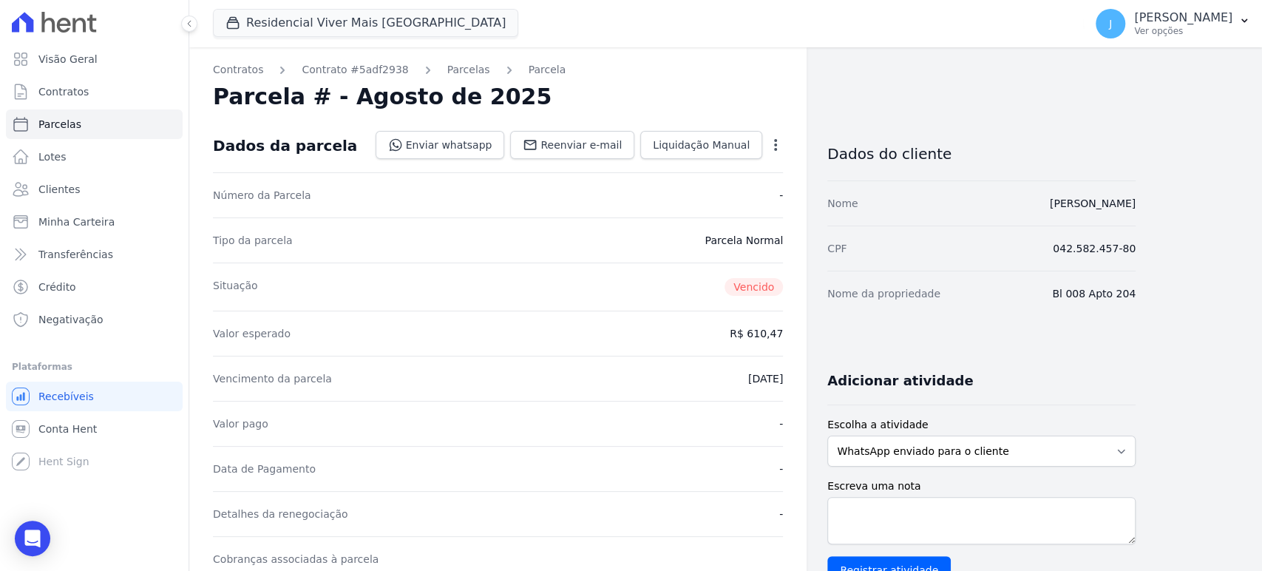
click at [774, 141] on icon "button" at bounding box center [775, 145] width 15 height 15
click at [740, 192] on link "Cancelar Cobrança" at bounding box center [712, 191] width 130 height 27
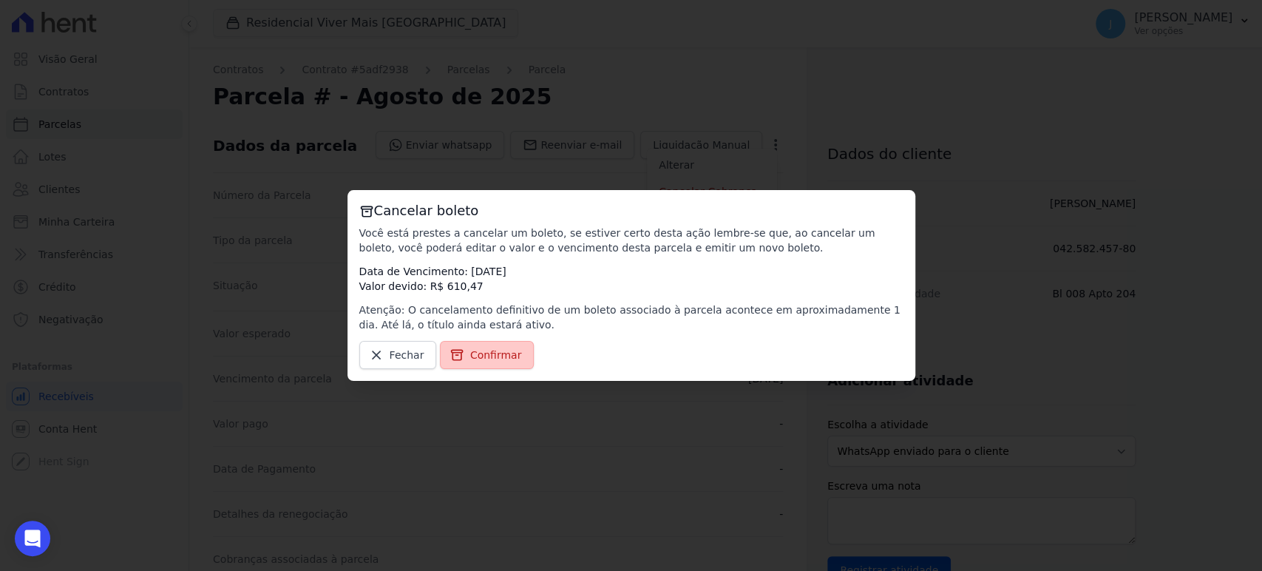
click at [503, 358] on span "Confirmar" at bounding box center [496, 355] width 52 height 15
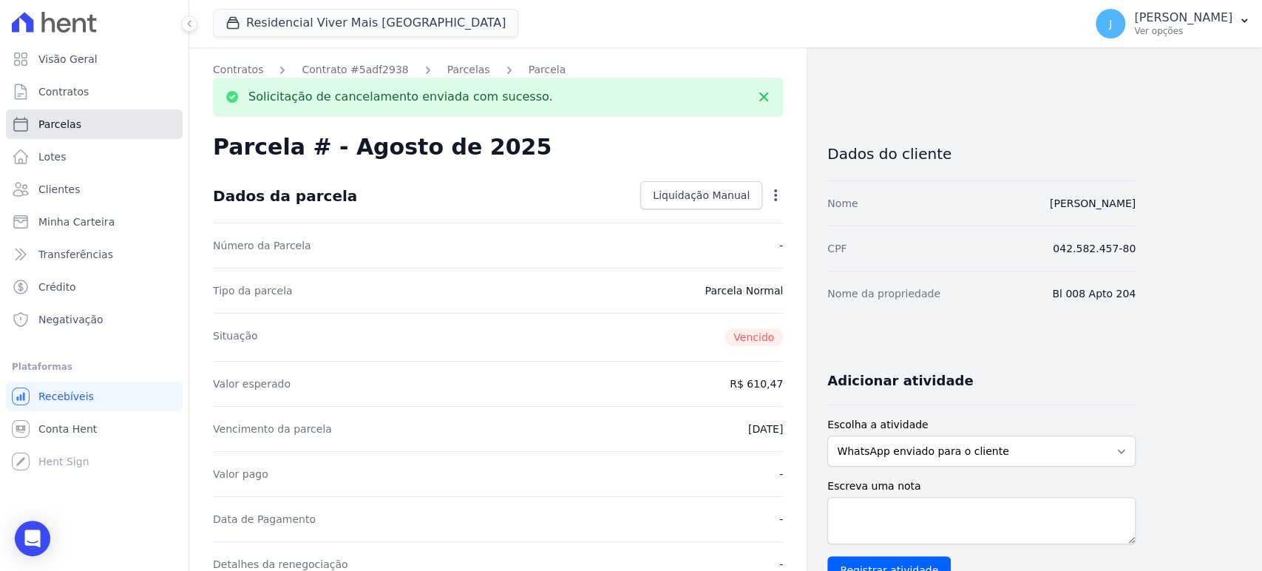
click at [59, 122] on span "Parcelas" at bounding box center [59, 124] width 43 height 15
select select
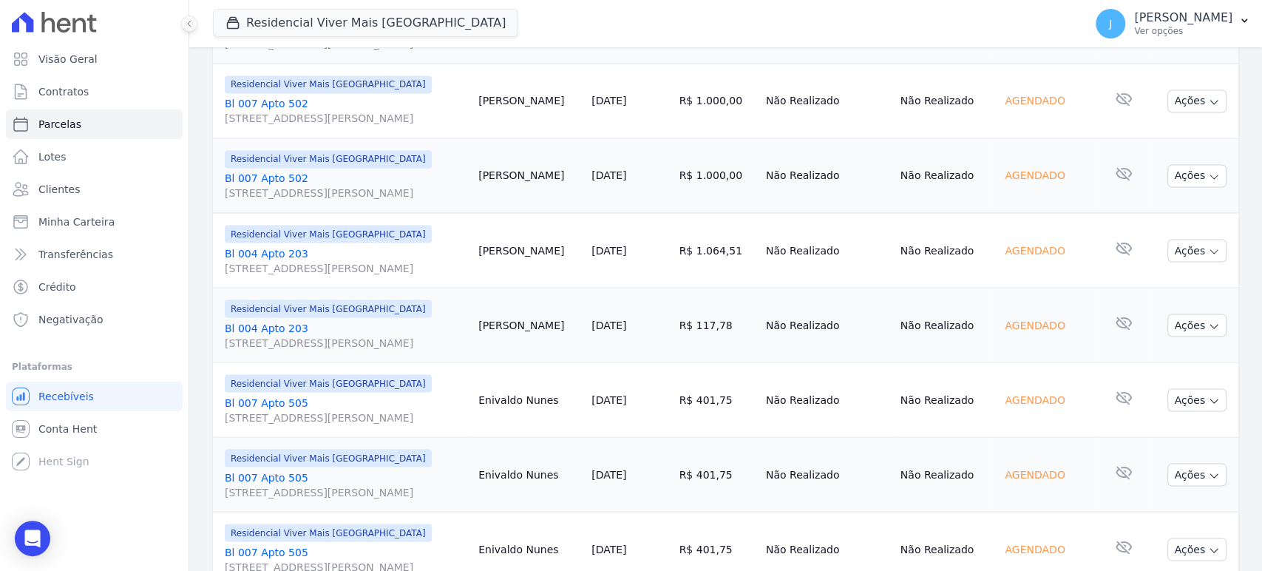
scroll to position [1797, 0]
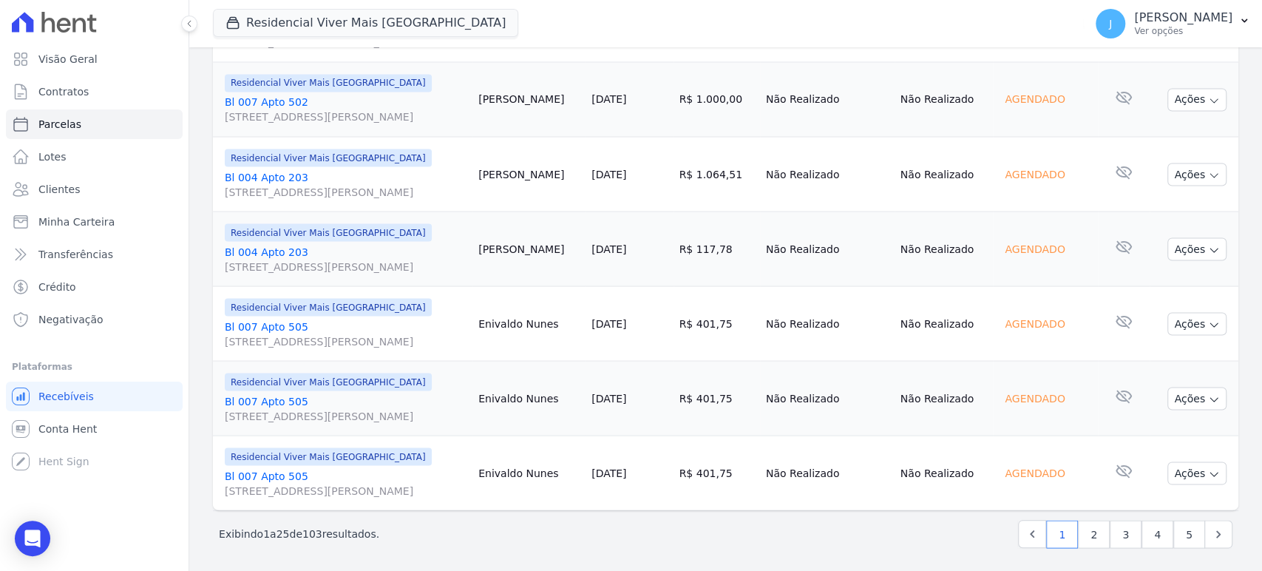
click at [300, 410] on span "[STREET_ADDRESS][PERSON_NAME]" at bounding box center [346, 415] width 242 height 15
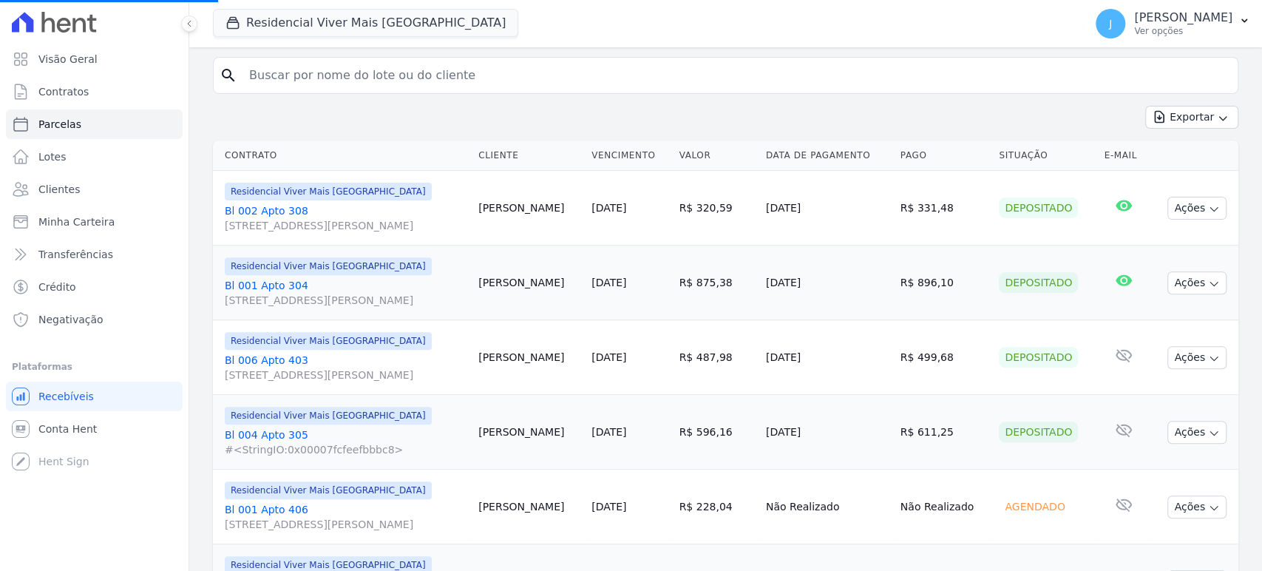
scroll to position [71, 0]
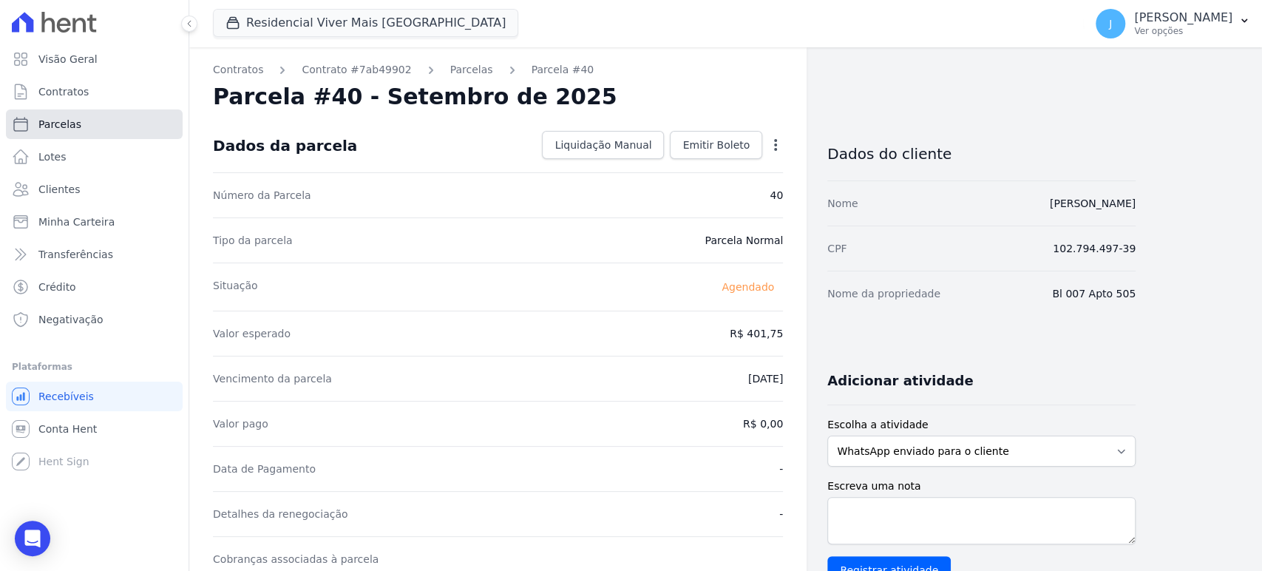
click at [60, 129] on span "Parcelas" at bounding box center [59, 124] width 43 height 15
select select
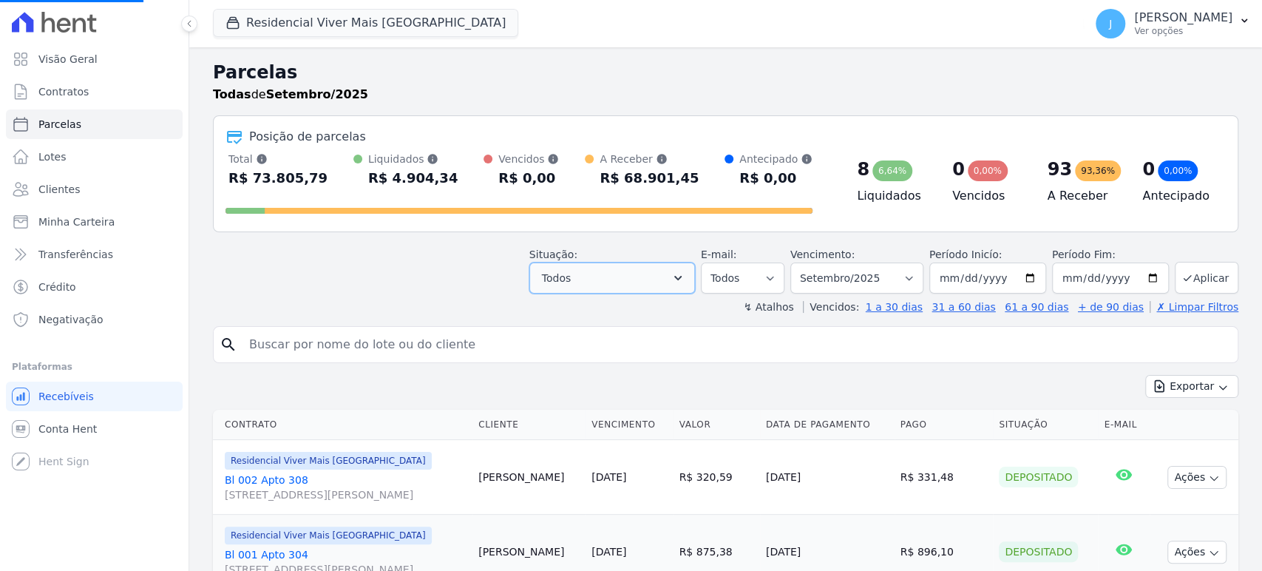
click at [600, 281] on button "Todos" at bounding box center [613, 278] width 166 height 31
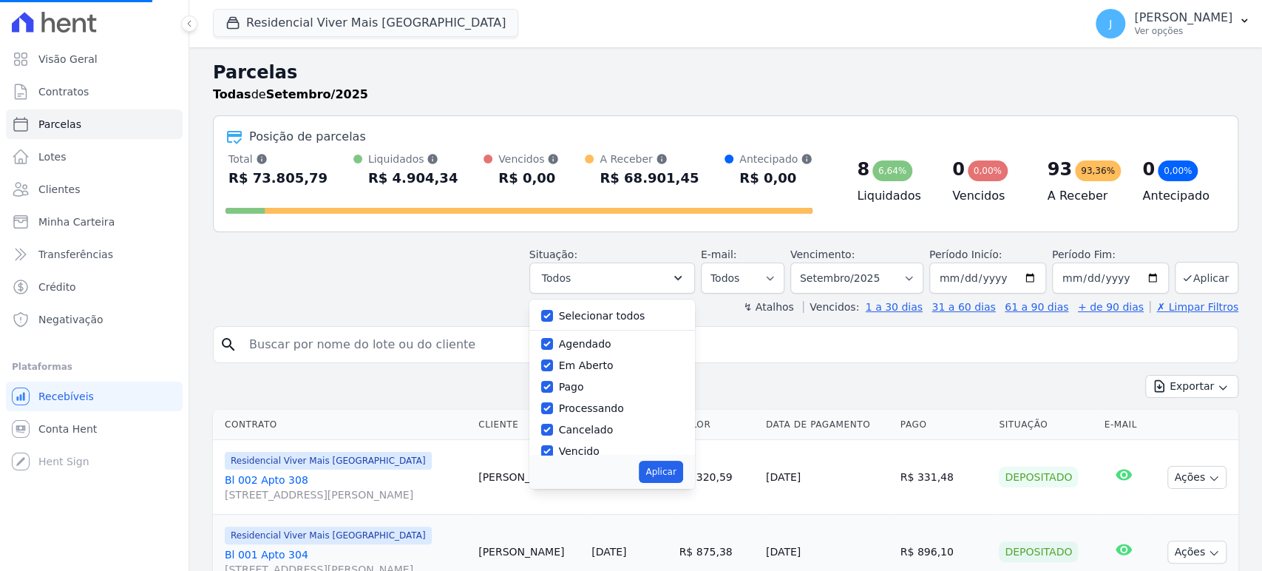
select select
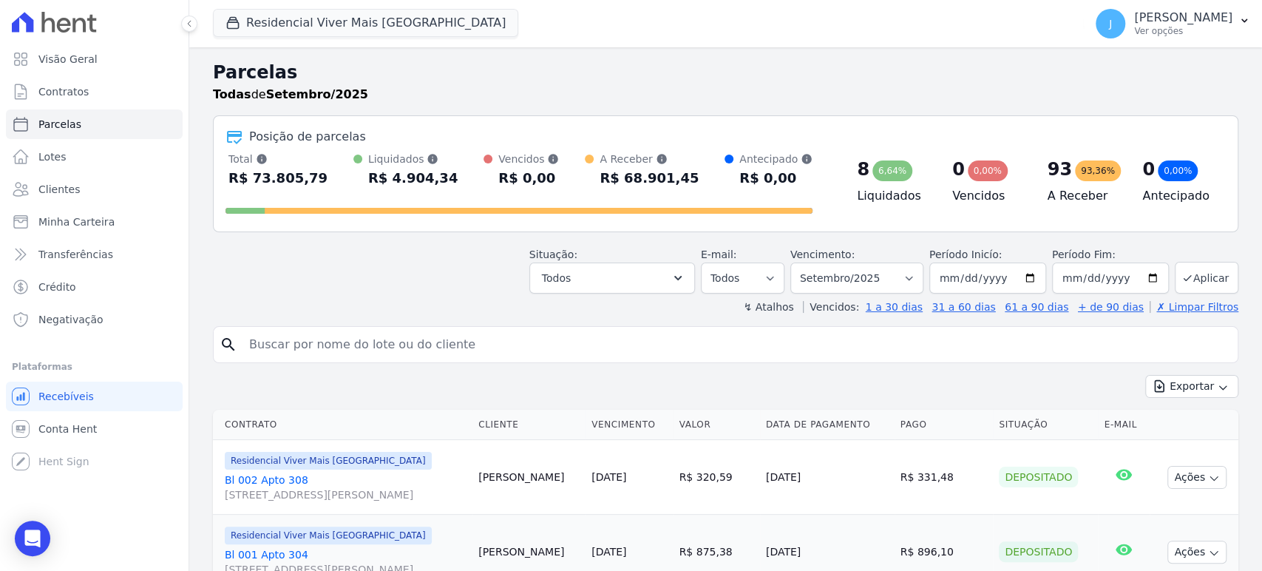
click at [598, 279] on button "Todos" at bounding box center [613, 278] width 166 height 31
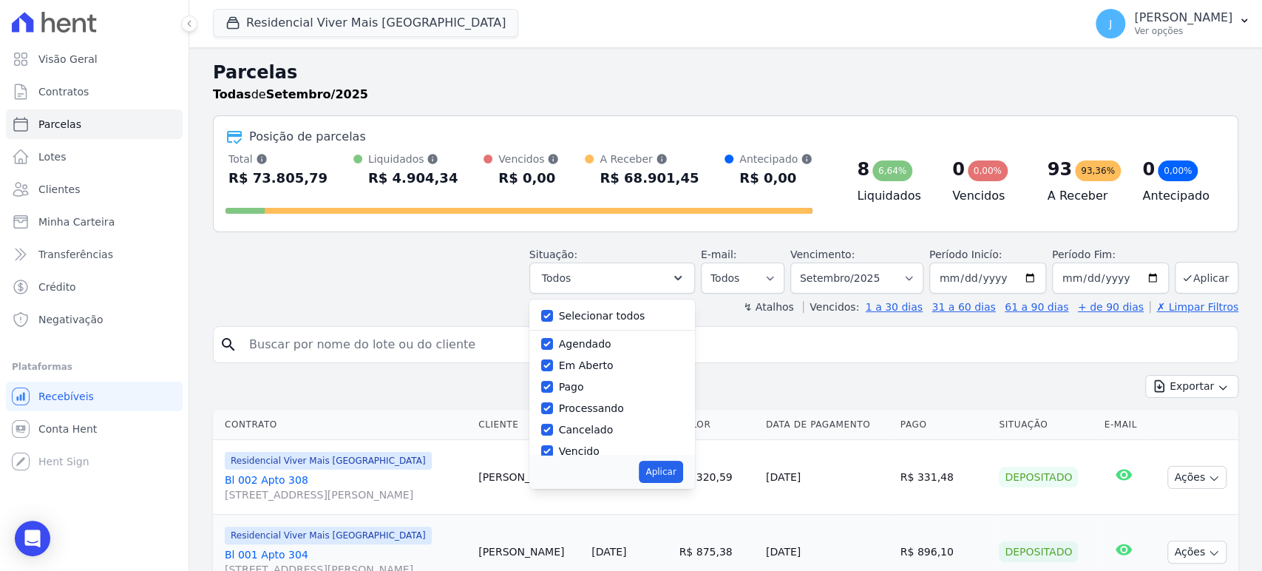
click at [589, 317] on label "Selecionar todos" at bounding box center [602, 316] width 87 height 12
click at [553, 317] on input "Selecionar todos" at bounding box center [547, 316] width 12 height 12
checkbox input "false"
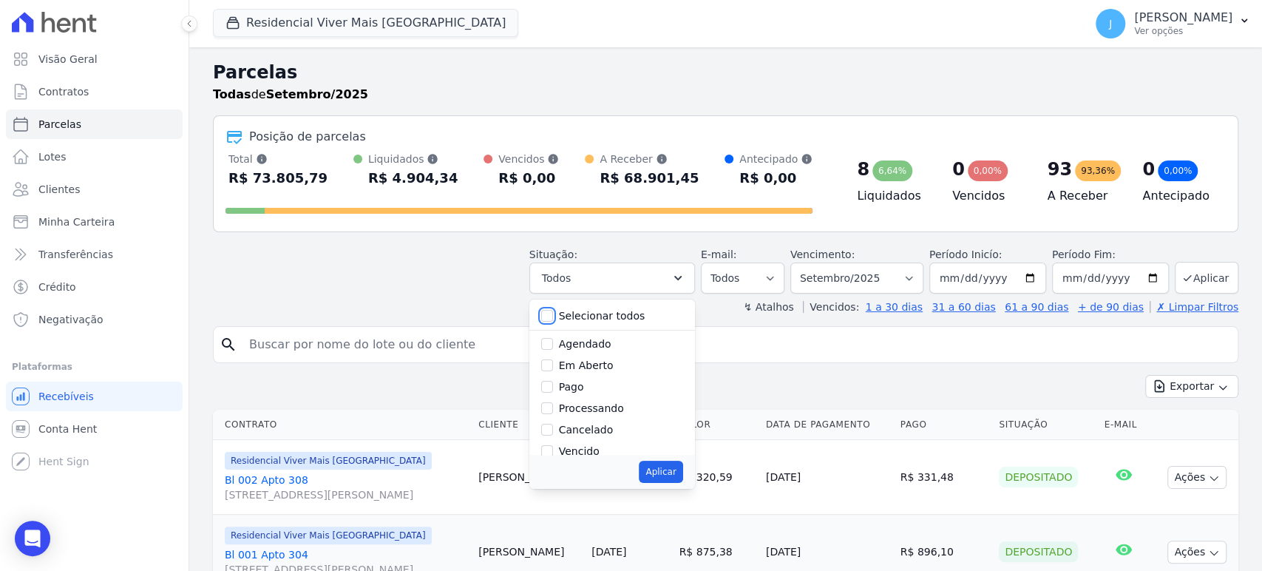
checkbox input "false"
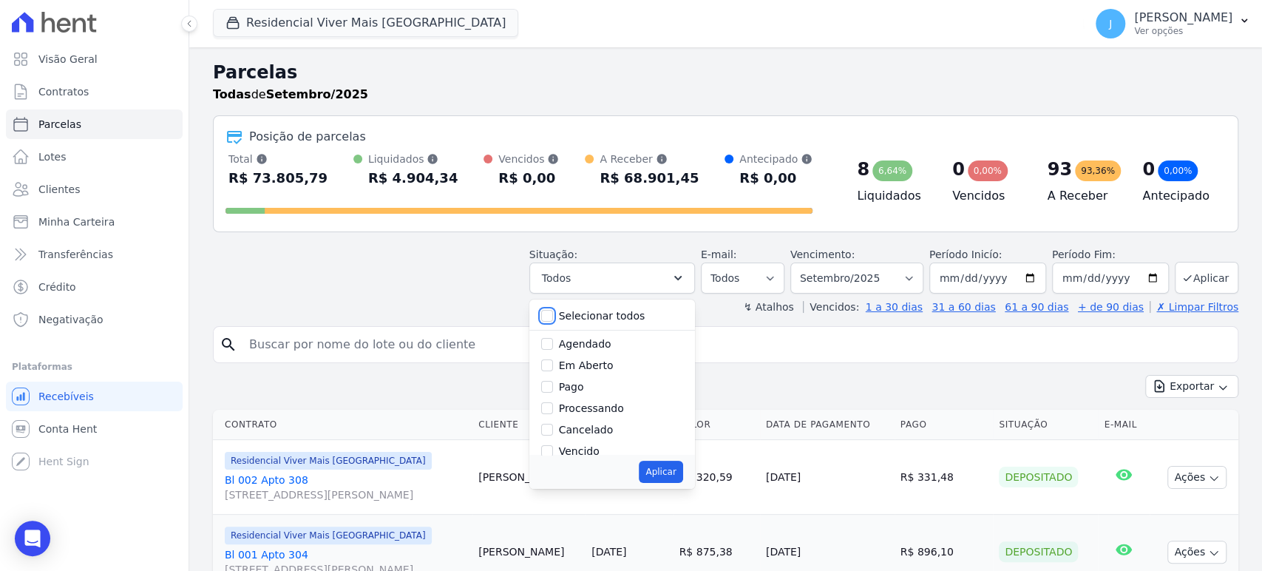
checkbox input "false"
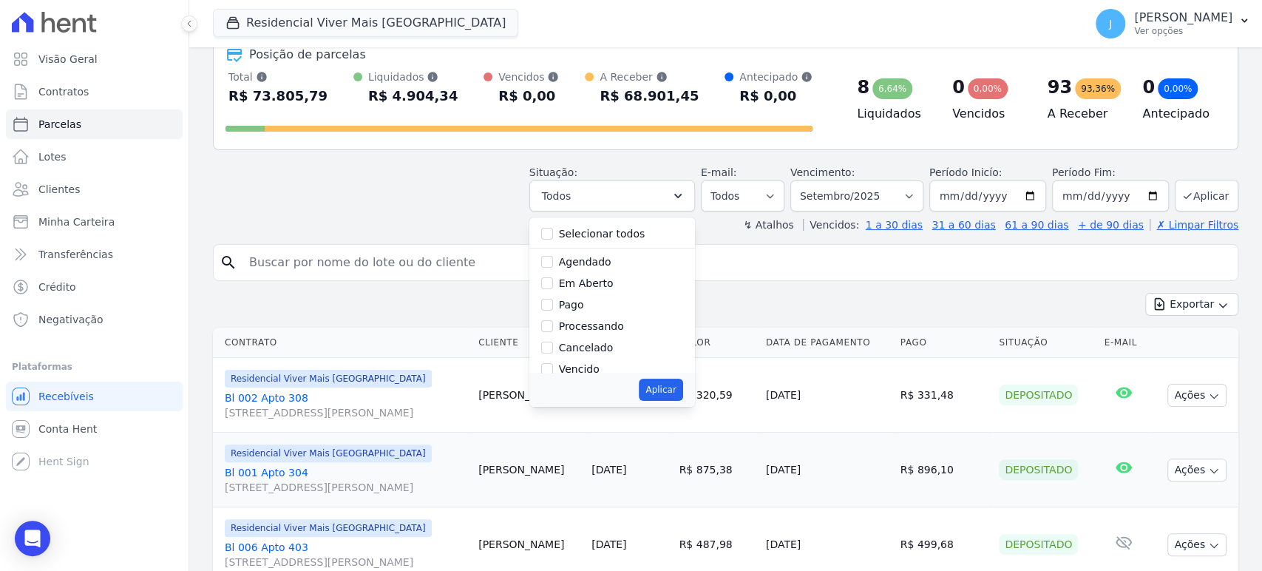
click at [597, 285] on label "Em Aberto" at bounding box center [586, 283] width 55 height 12
click at [553, 285] on input "Em Aberto" at bounding box center [547, 283] width 12 height 12
checkbox input "true"
click at [666, 390] on button "Aplicar" at bounding box center [661, 390] width 44 height 22
select select "pending"
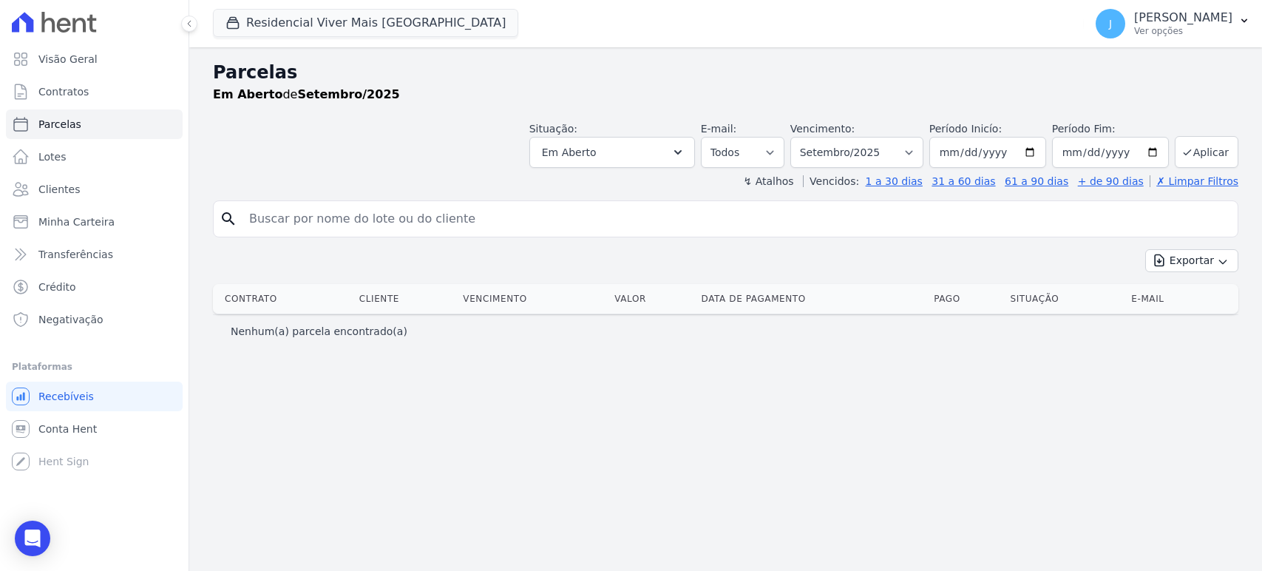
select select
click at [963, 150] on input "[DATE]" at bounding box center [988, 152] width 117 height 31
type input "[DATE]"
click at [1077, 152] on input "2025-09-30" at bounding box center [1110, 152] width 117 height 31
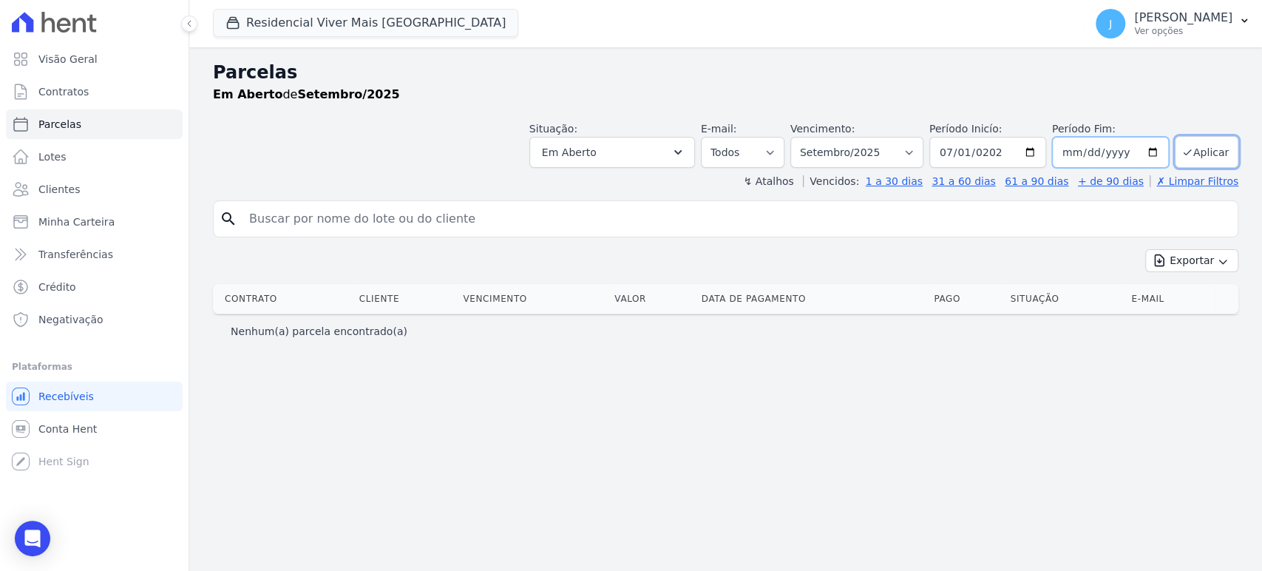
type input "2025-09-03"
type input "[DATE]"
click at [1205, 150] on button "Aplicar" at bounding box center [1207, 152] width 64 height 32
select select
click at [668, 149] on button "Em Aberto" at bounding box center [613, 152] width 166 height 31
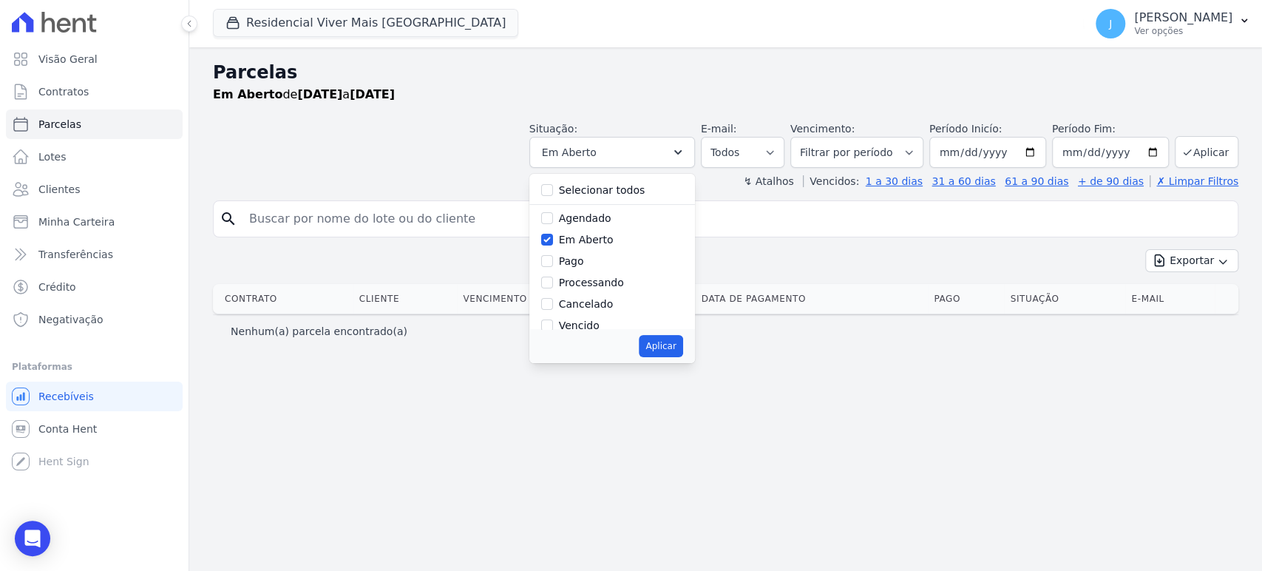
click at [614, 244] on label "Em Aberto" at bounding box center [586, 240] width 55 height 12
click at [553, 244] on input "Em Aberto" at bounding box center [547, 240] width 12 height 12
checkbox input "false"
click at [600, 325] on label "Vencido" at bounding box center [579, 325] width 41 height 12
click at [553, 325] on input "Vencido" at bounding box center [547, 325] width 12 height 12
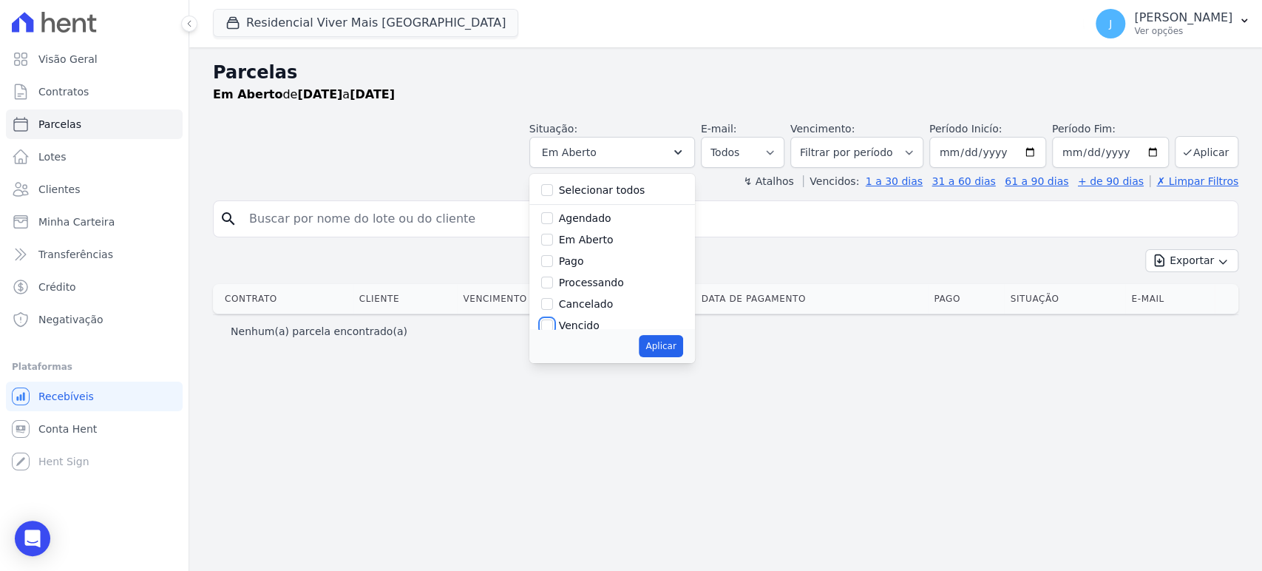
checkbox input "true"
click at [677, 346] on button "Aplicar" at bounding box center [661, 346] width 44 height 22
select select "overdue"
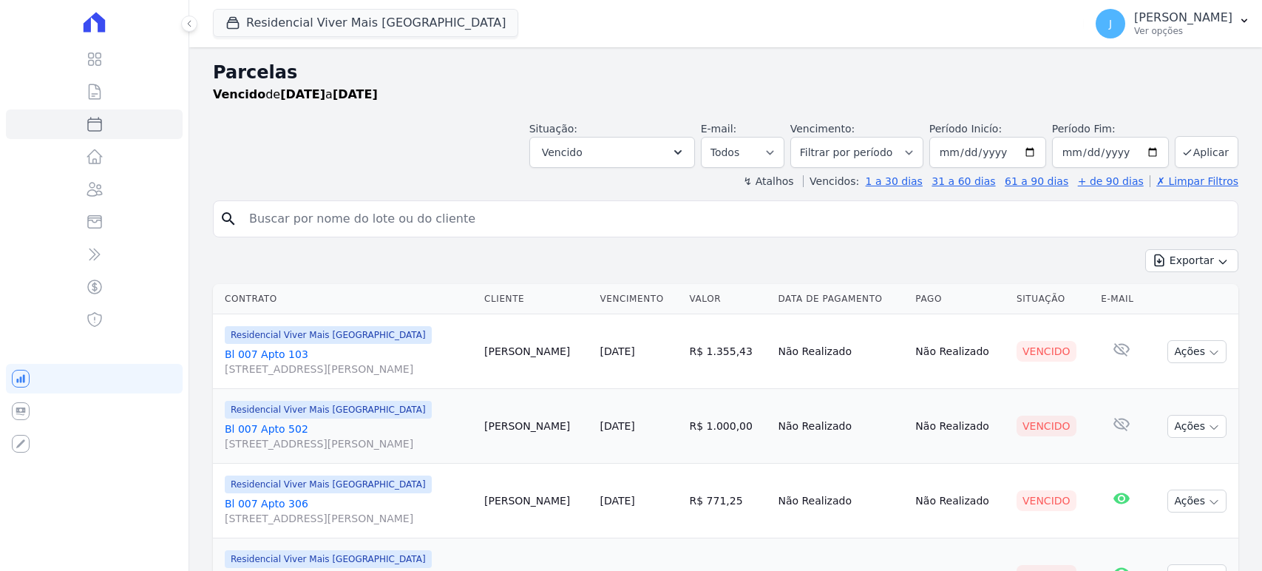
select select
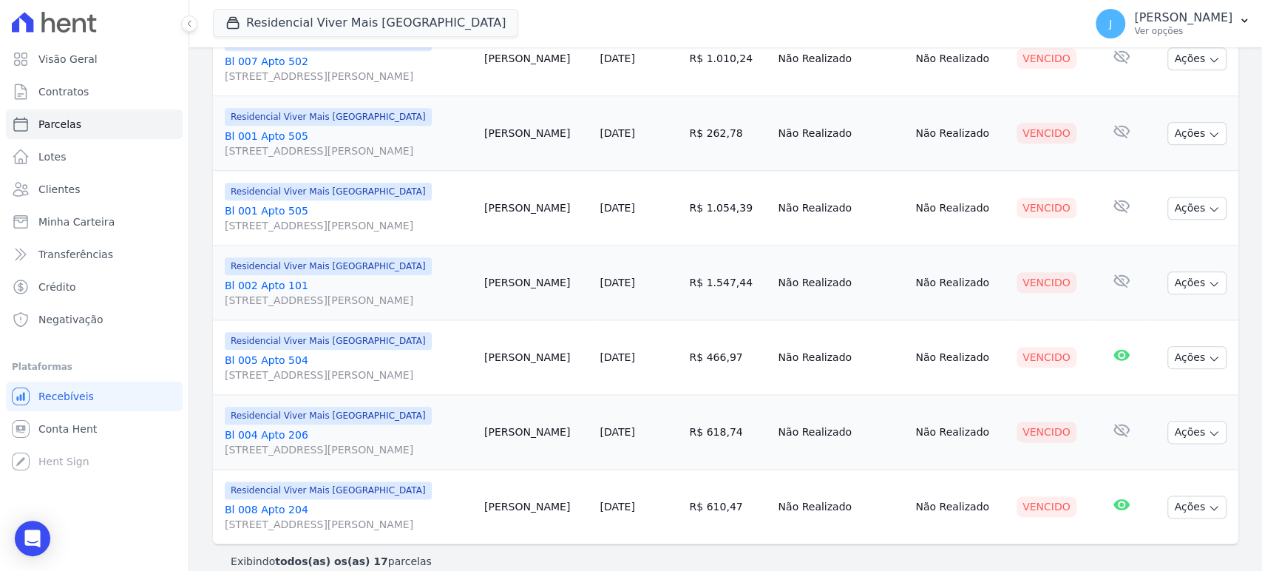
scroll to position [1055, 0]
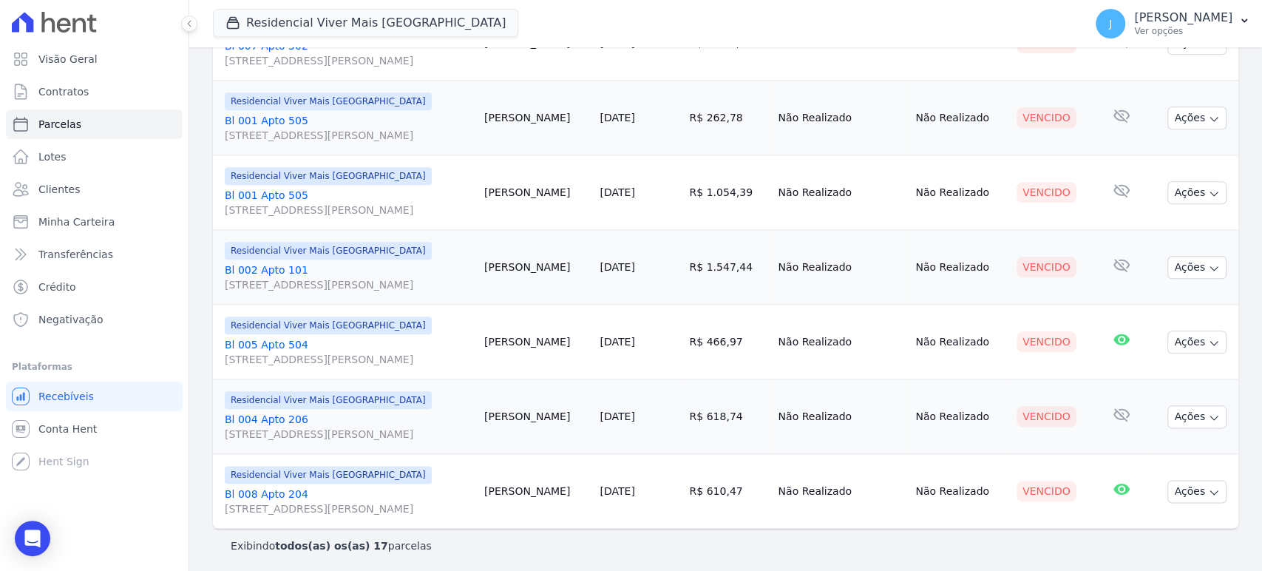
click at [311, 510] on span "[STREET_ADDRESS][PERSON_NAME]" at bounding box center [349, 508] width 248 height 15
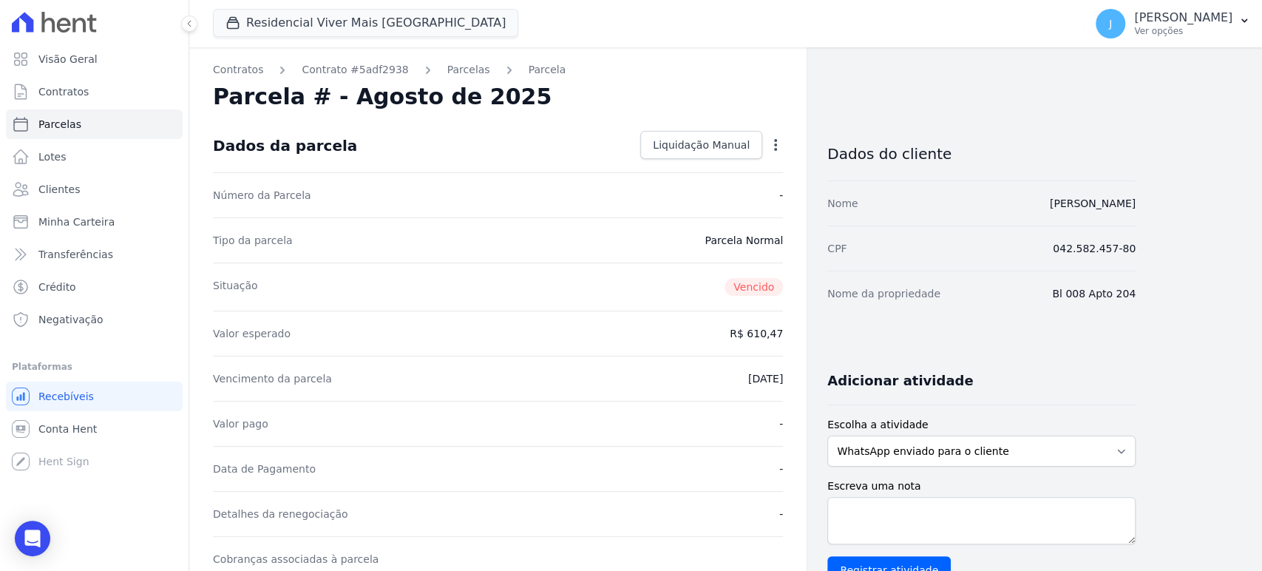
select select
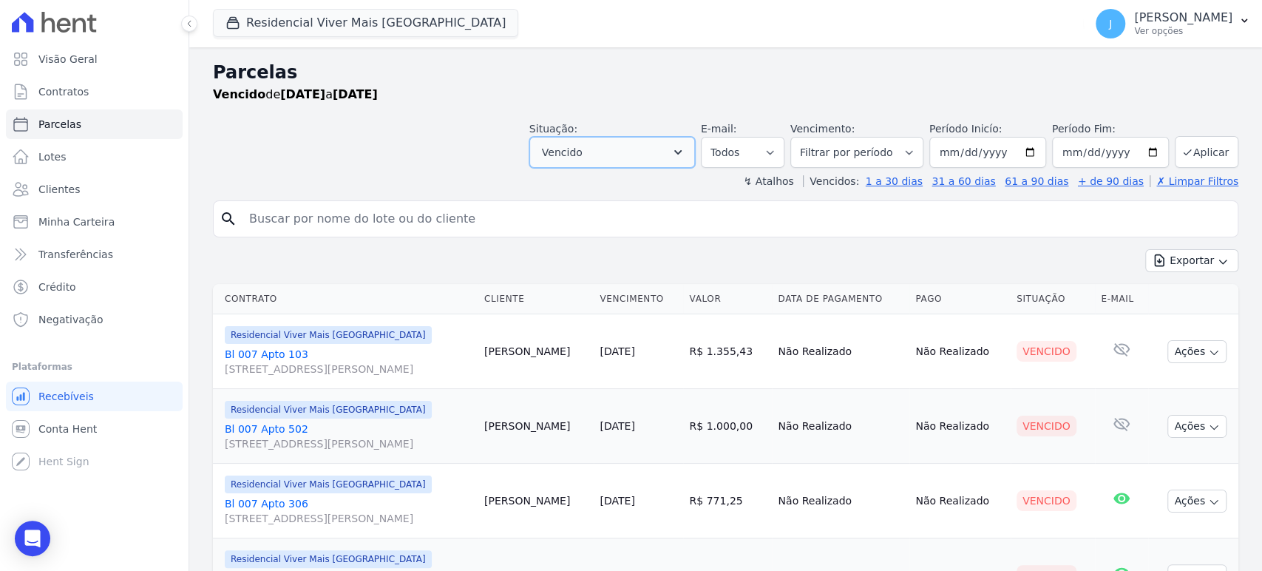
click at [642, 152] on button "Vencido" at bounding box center [613, 152] width 166 height 31
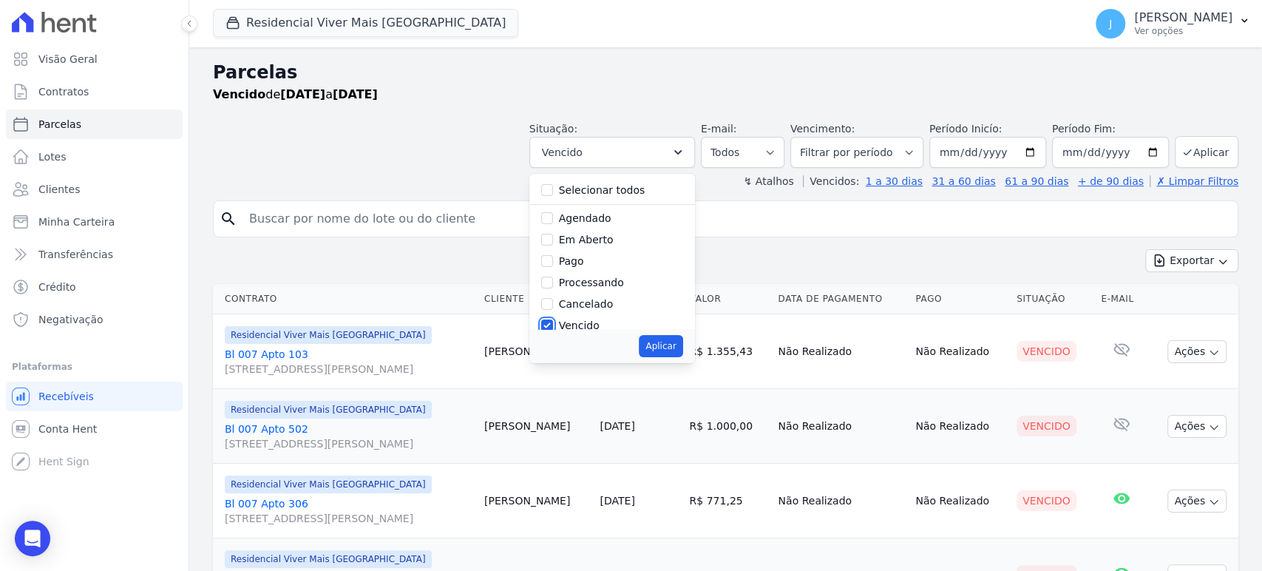
click at [553, 325] on input "Vencido" at bounding box center [547, 325] width 12 height 12
checkbox input "false"
click at [574, 305] on label "Cancelado" at bounding box center [586, 304] width 54 height 12
click at [553, 305] on input "Cancelado" at bounding box center [547, 304] width 12 height 12
checkbox input "true"
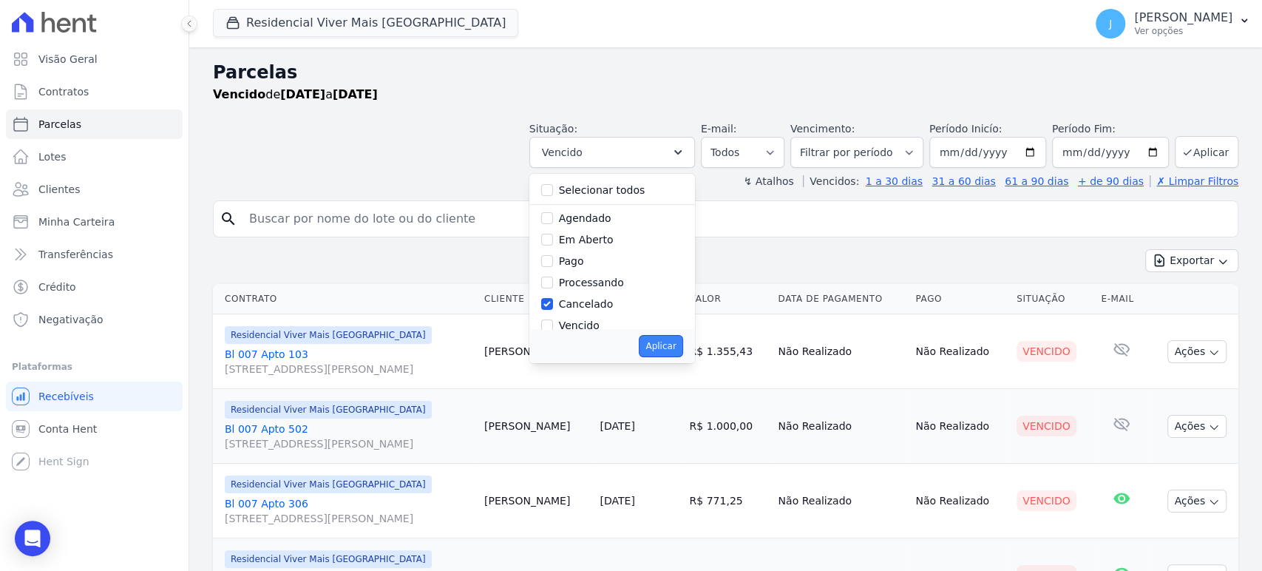
click at [669, 348] on button "Aplicar" at bounding box center [661, 346] width 44 height 22
select select "cancelled"
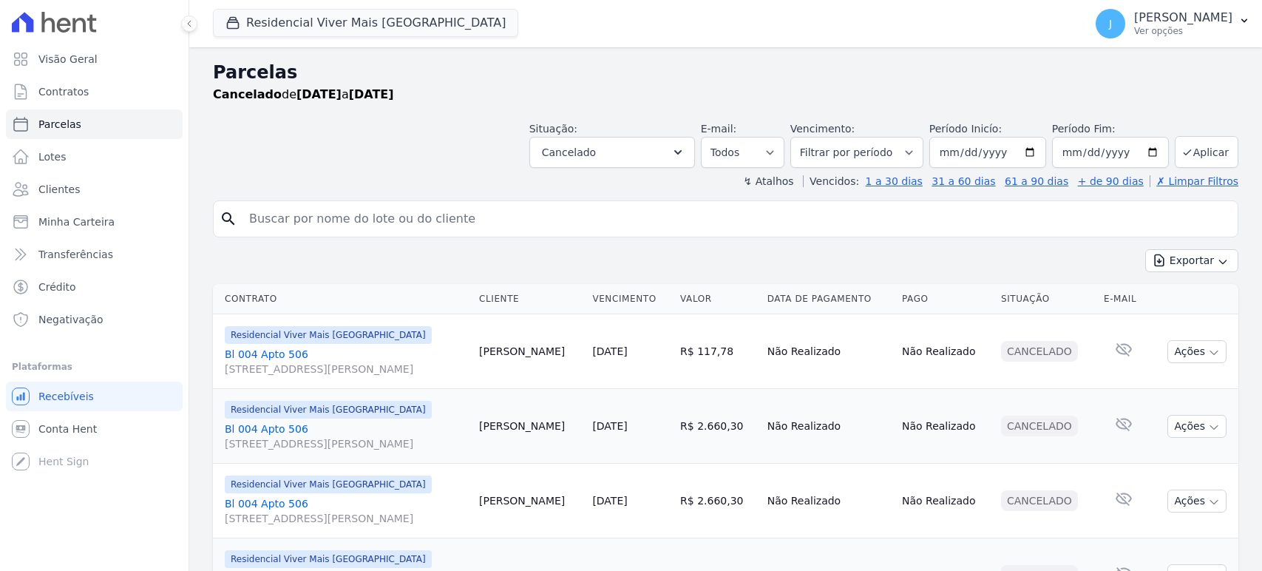
select select
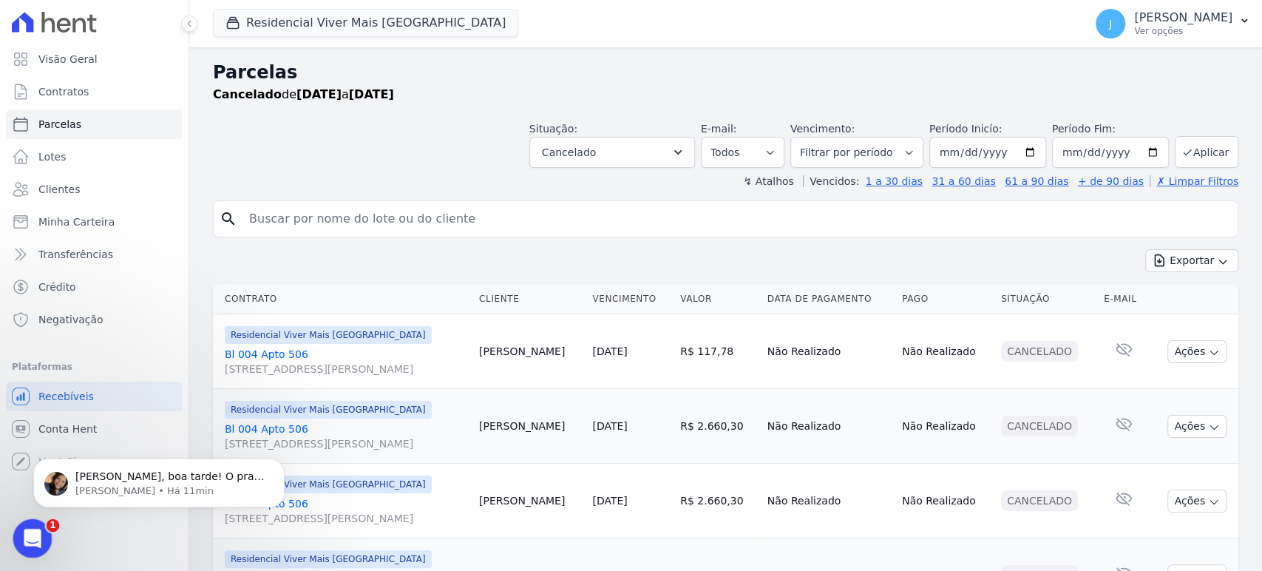
click at [36, 536] on icon "Abertura do Messenger da Intercom" at bounding box center [30, 536] width 24 height 24
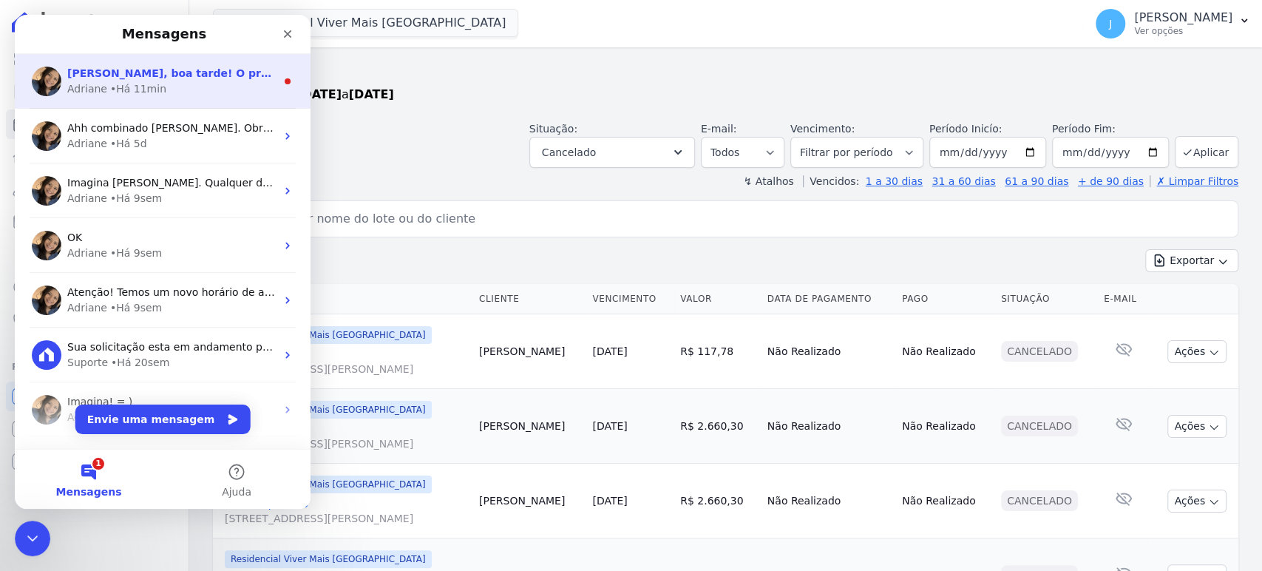
click at [170, 95] on div "[PERSON_NAME] • Há 11min" at bounding box center [171, 89] width 209 height 16
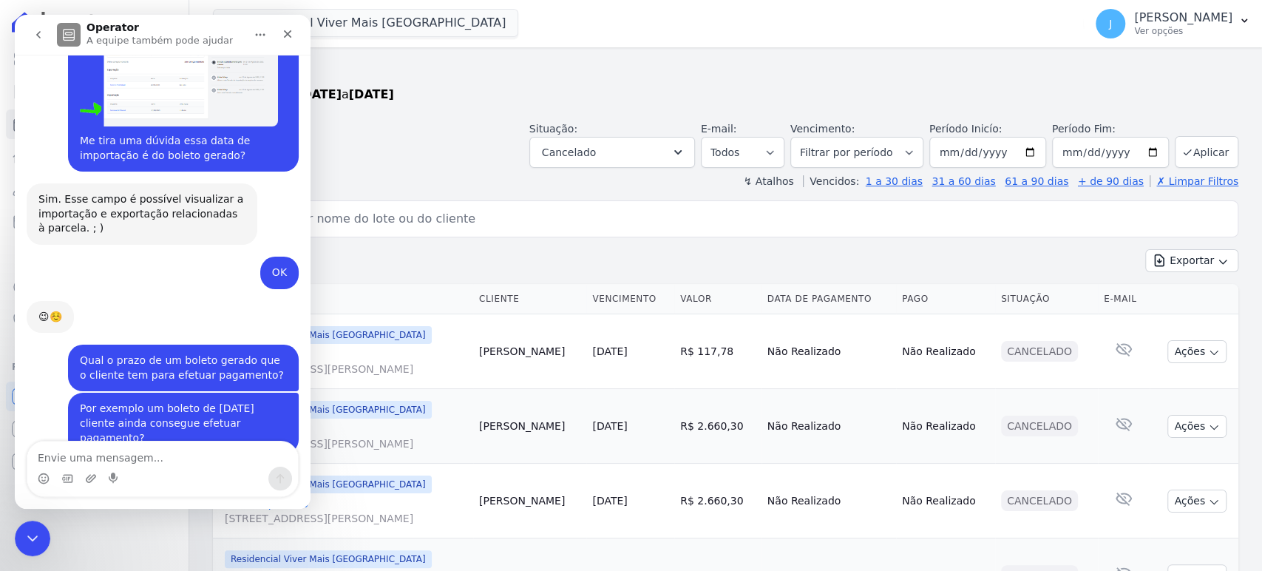
scroll to position [3329, 0]
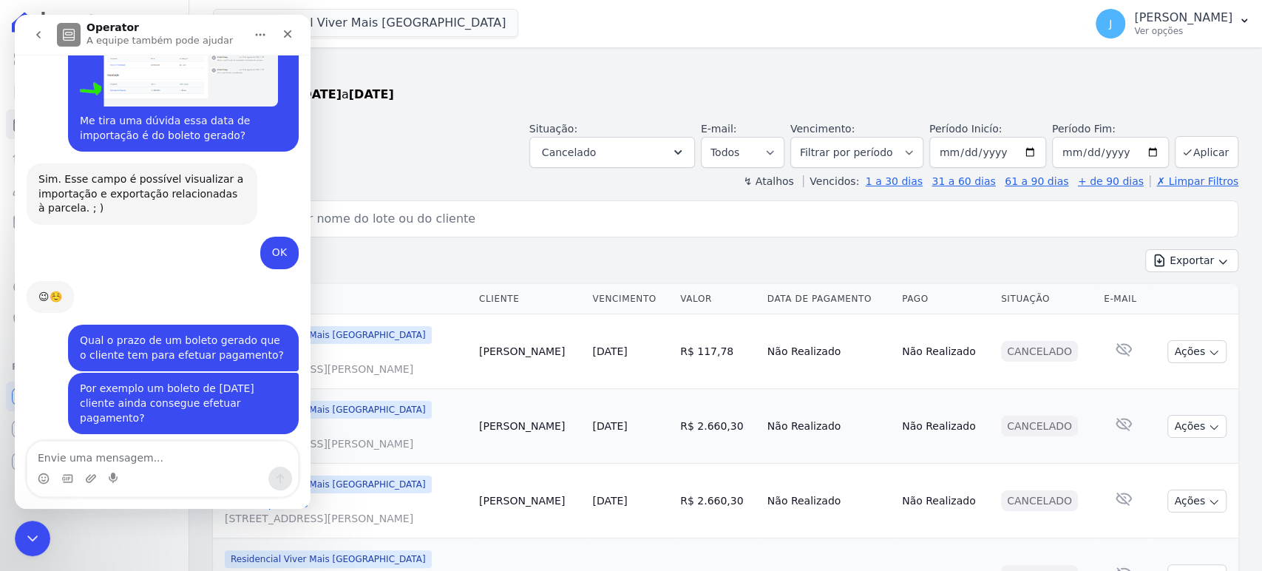
click at [146, 455] on textarea "Envie uma mensagem..." at bounding box center [162, 454] width 271 height 25
type textarea "Ok, obrigada pela informação"
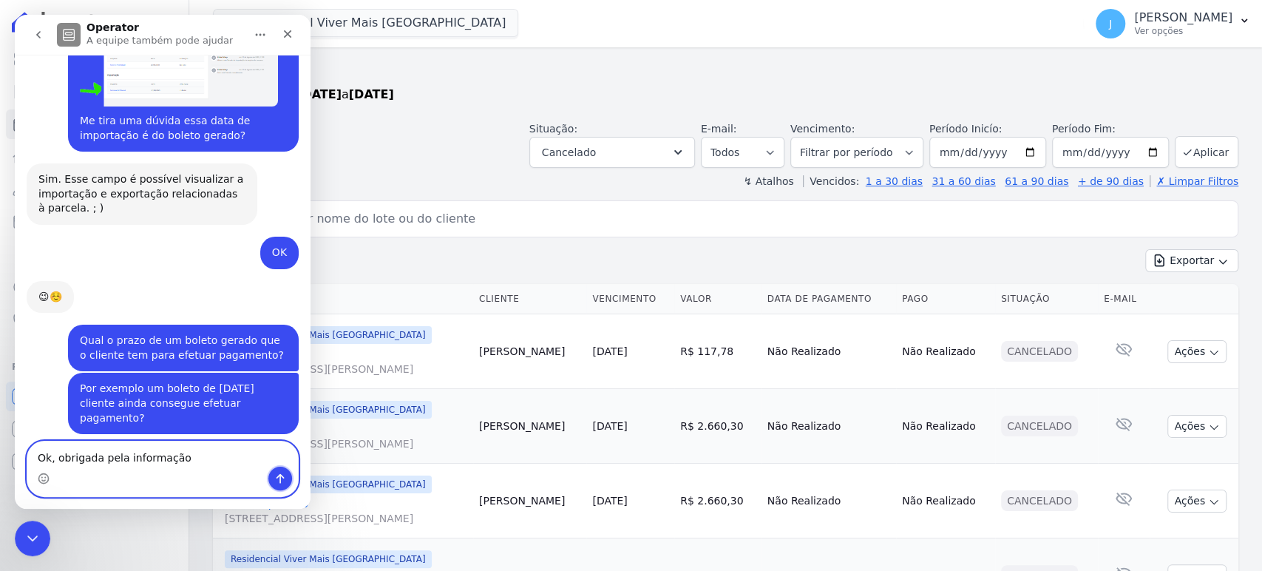
click at [281, 478] on icon "Enviar uma mensagem" at bounding box center [280, 479] width 12 height 12
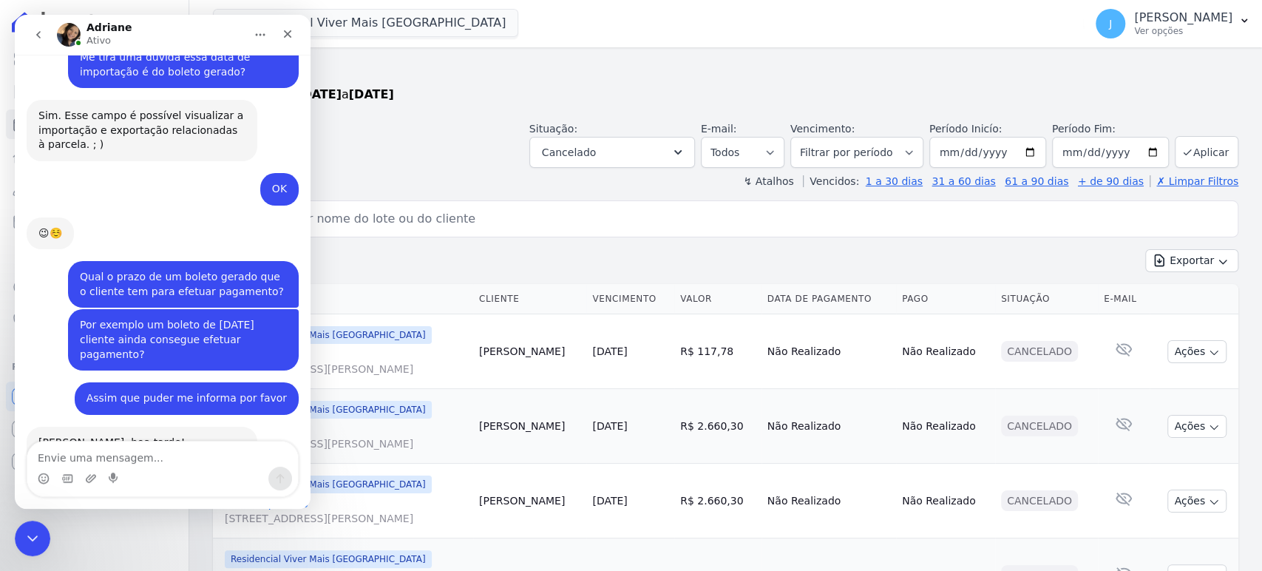
scroll to position [3393, 0]
click at [462, 152] on div "Situação: Agendado Em Aberto Pago Processando Cancelado Vencido Transferindo De…" at bounding box center [726, 141] width 1026 height 53
click at [573, 251] on div "Exportar Exportar PDF Exportar CSV" at bounding box center [726, 266] width 1026 height 35
click at [33, 534] on icon "Encerramento do Messenger da Intercom" at bounding box center [30, 536] width 18 height 18
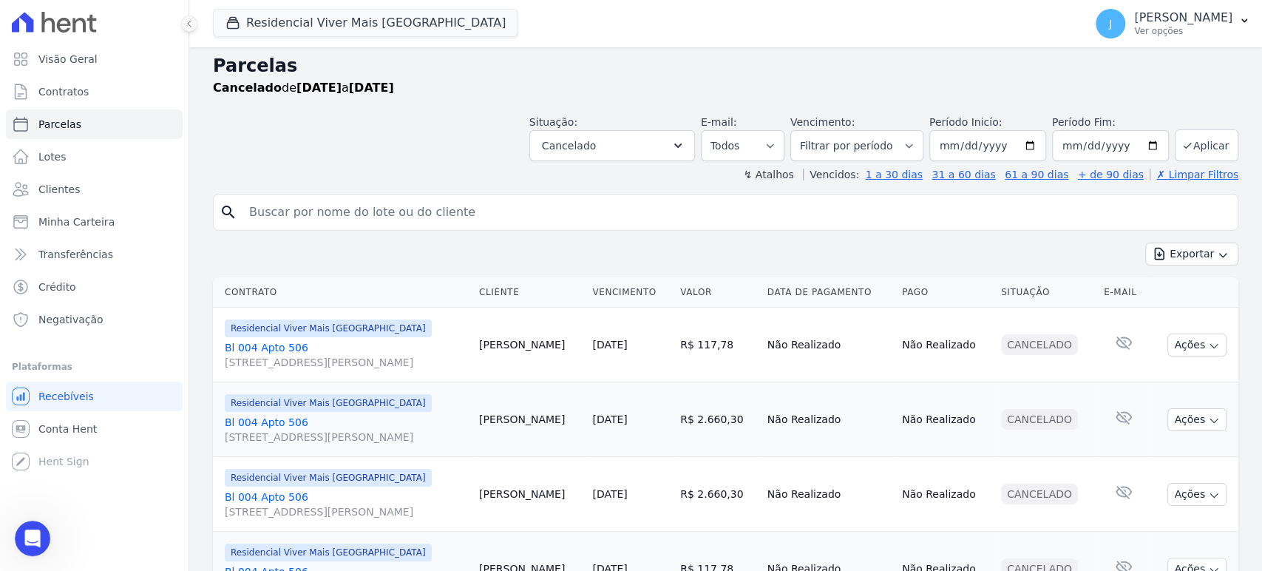
scroll to position [0, 0]
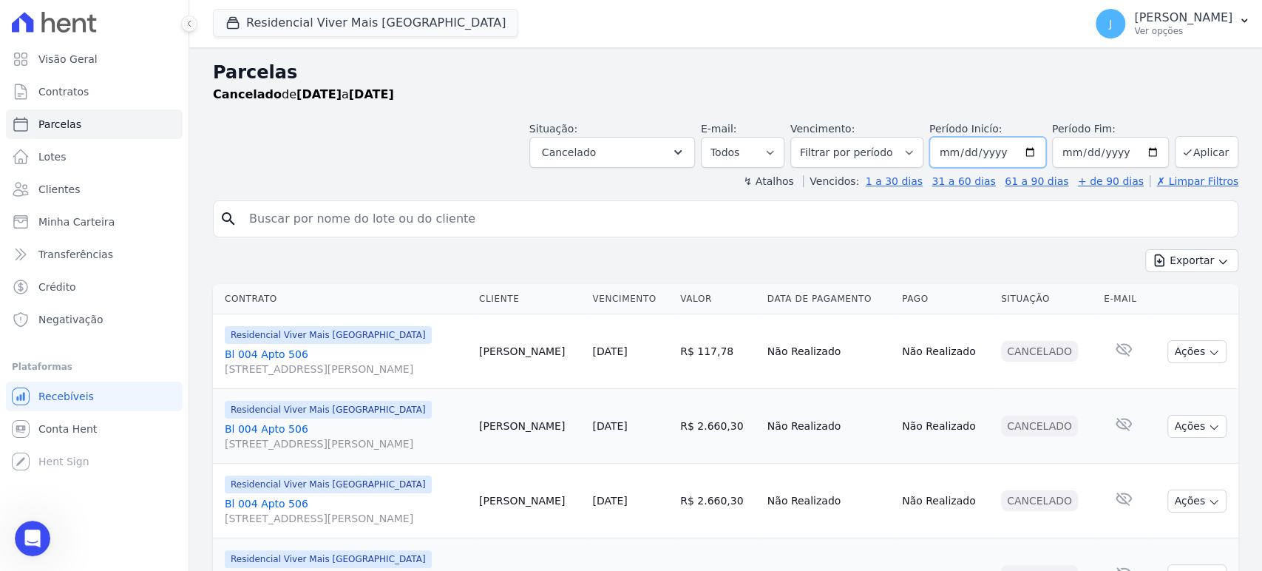
click at [967, 148] on input "[DATE]" at bounding box center [988, 152] width 117 height 31
type input "[DATE]"
click at [1195, 149] on button "Aplicar" at bounding box center [1207, 152] width 64 height 32
